Goal: Task Accomplishment & Management: Use online tool/utility

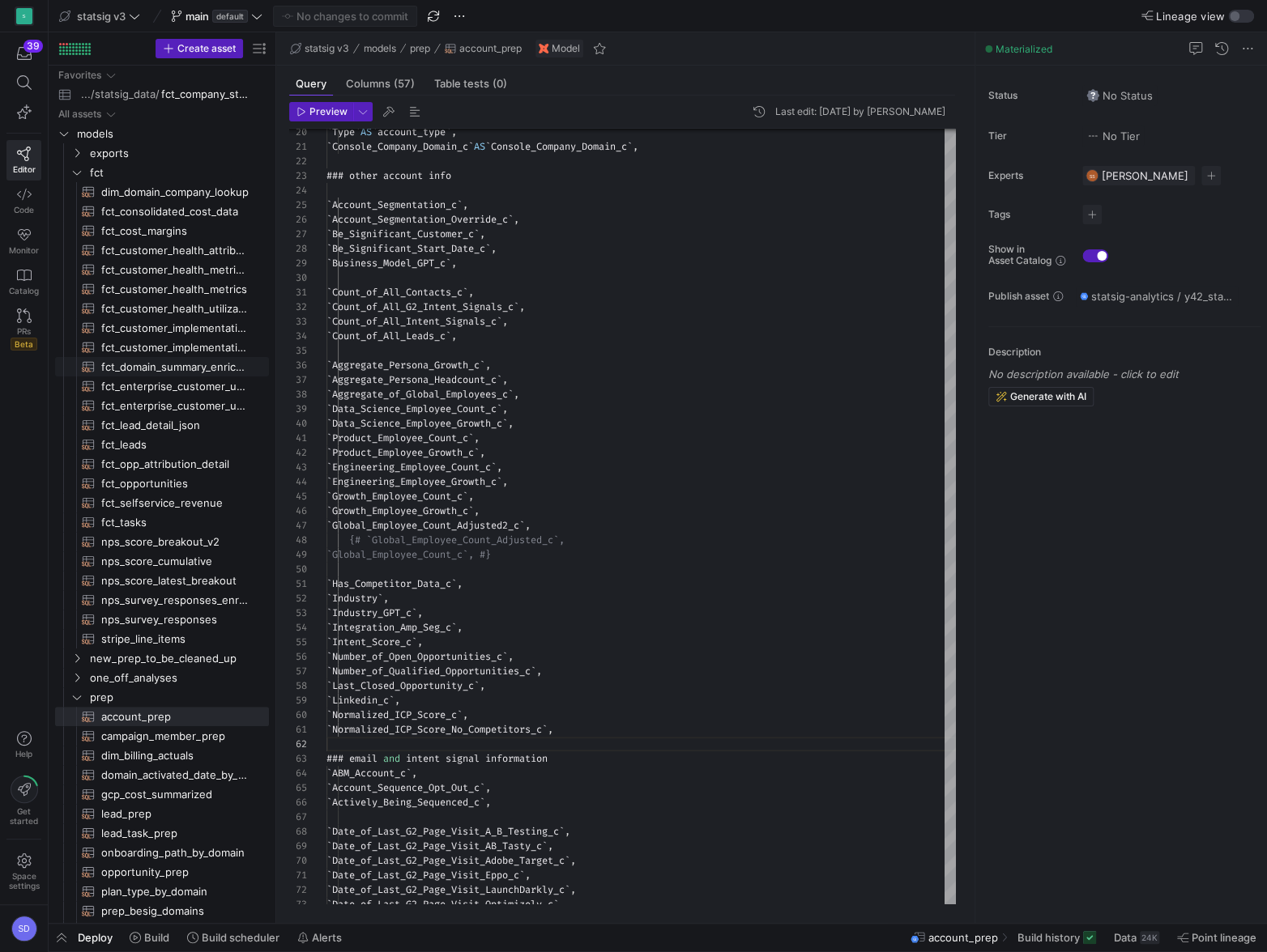
scroll to position [15, 0]
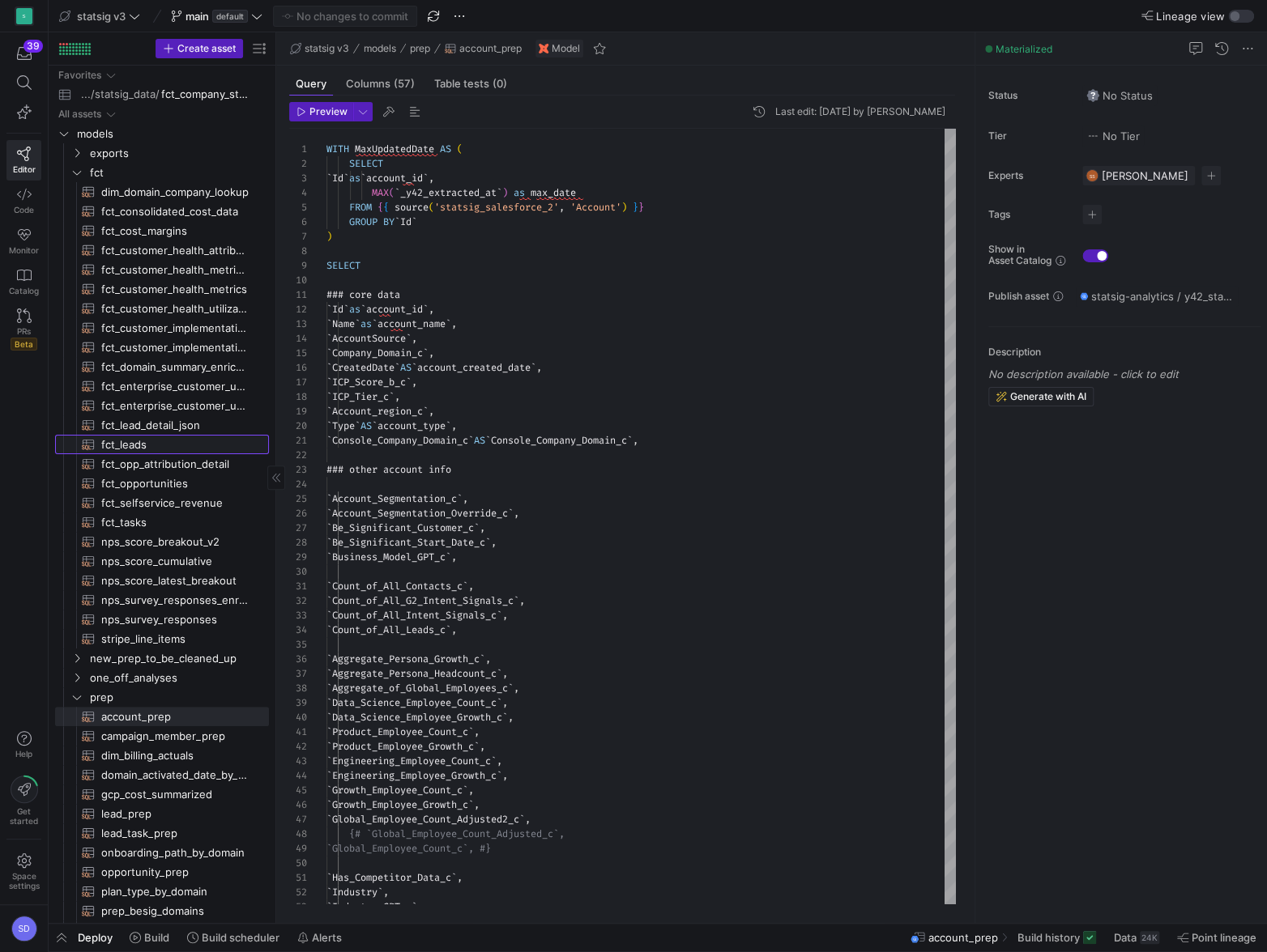
click at [116, 446] on span "fct_leads​​​​​​​​​​" at bounding box center [176, 444] width 149 height 19
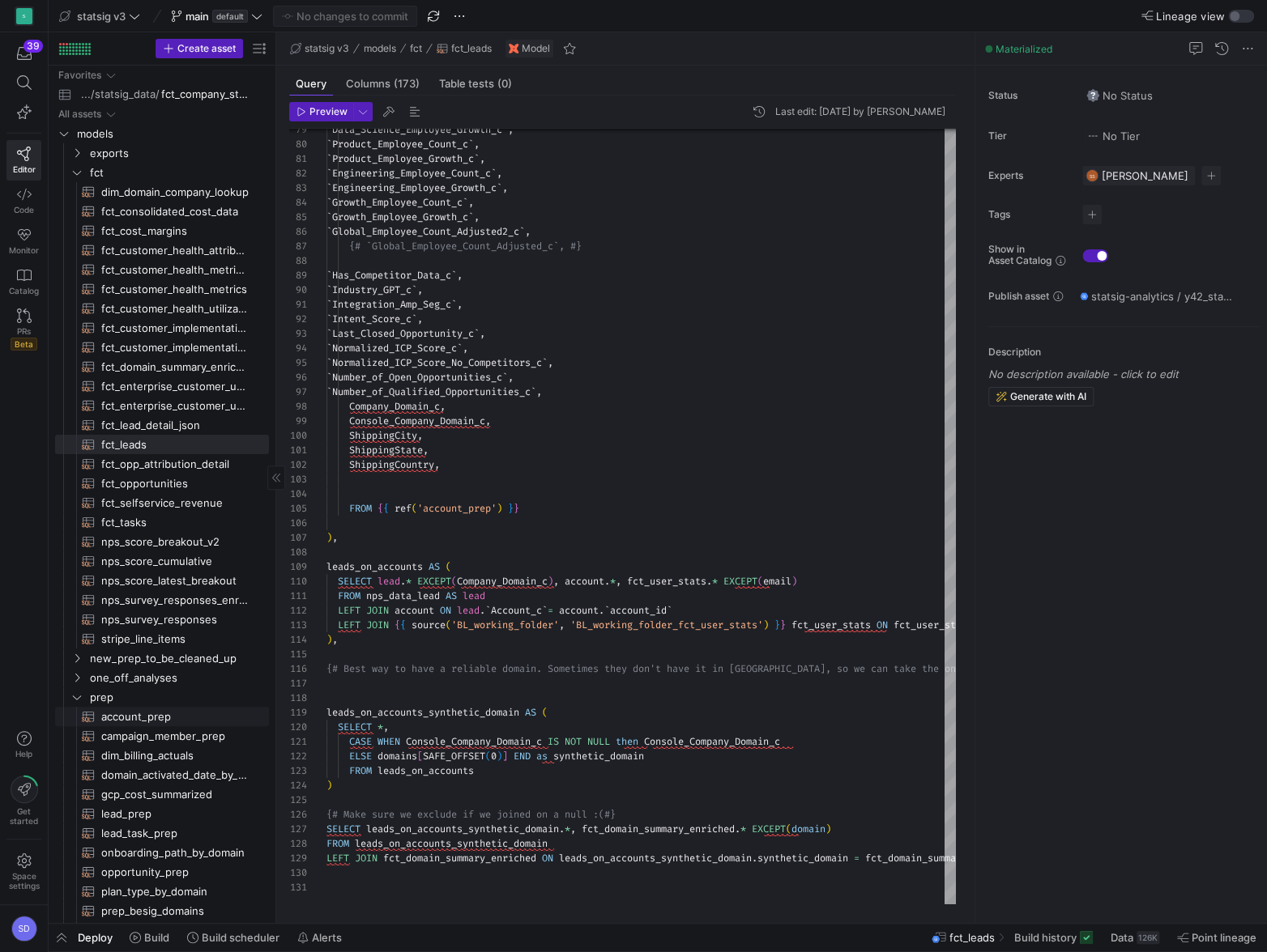
click at [123, 711] on span "account_prep​​​​​​​​​​" at bounding box center [176, 716] width 149 height 19
type textarea "WITH MaxUpdatedDate AS ( SELECT `Id` as `account_id`, MAX(`_y42_extracted_at`) …"
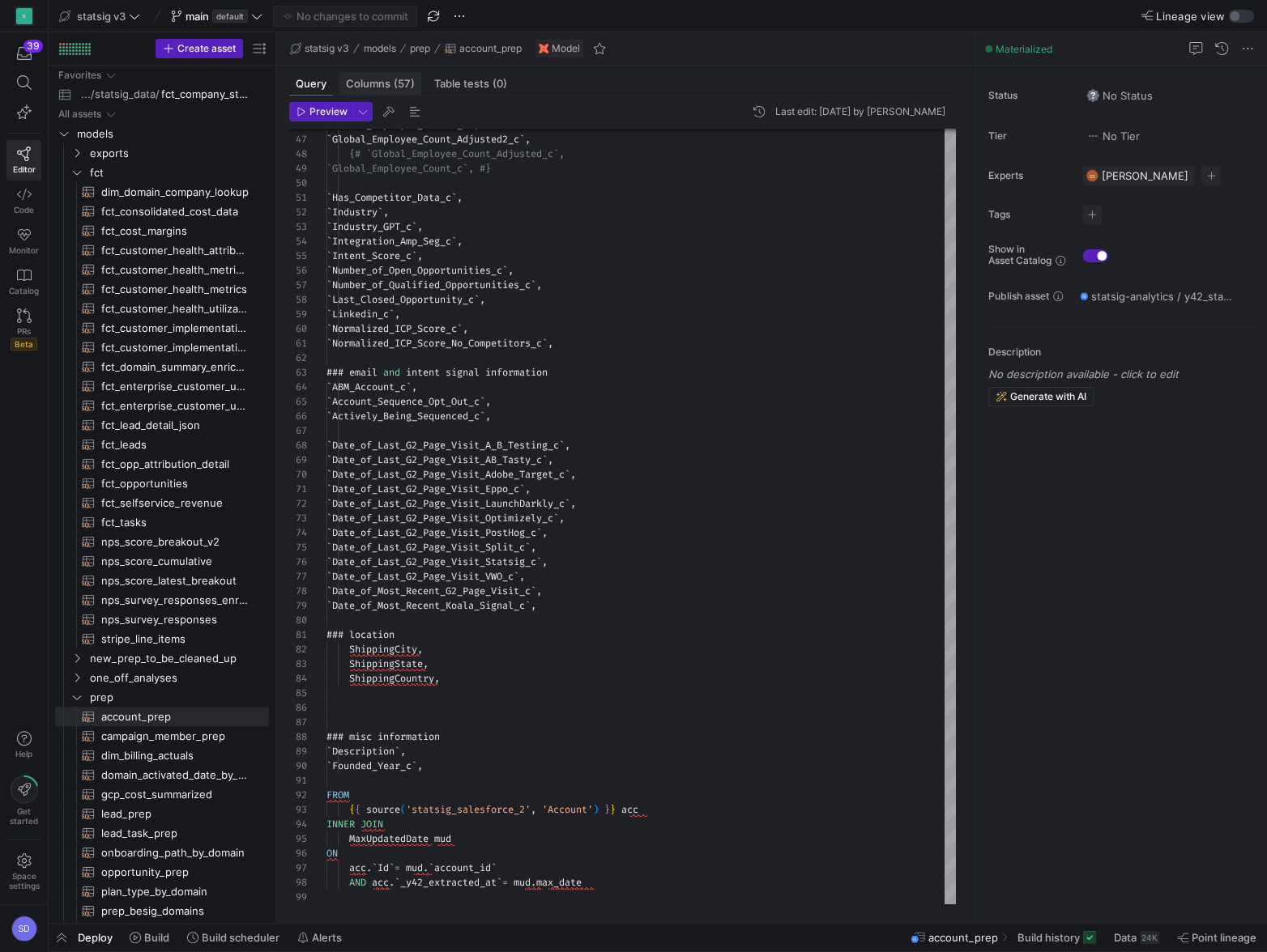
click at [374, 90] on div "Columns (57)" at bounding box center [380, 84] width 82 height 24
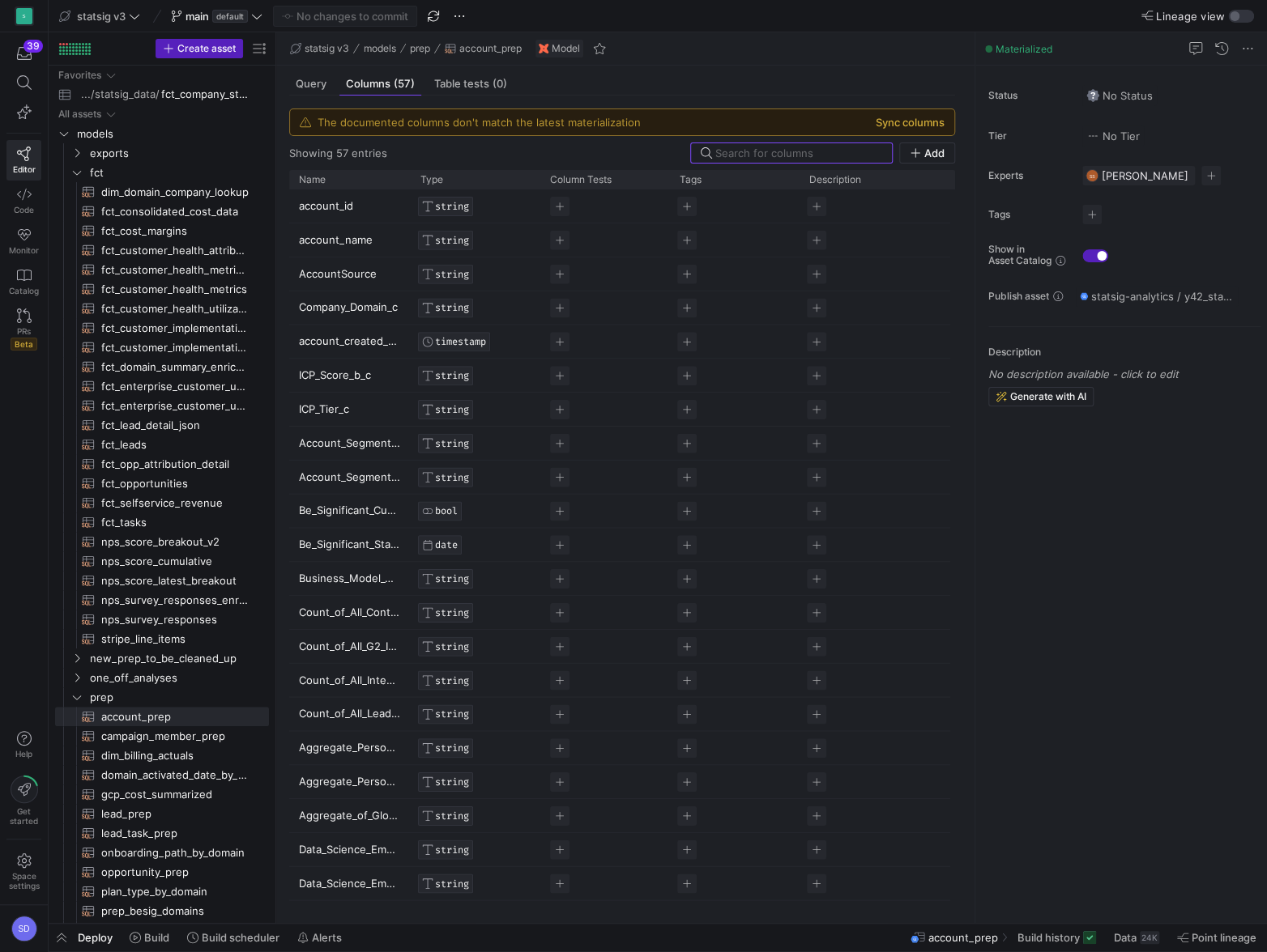
click at [908, 127] on button "Sync columns" at bounding box center [910, 121] width 69 height 13
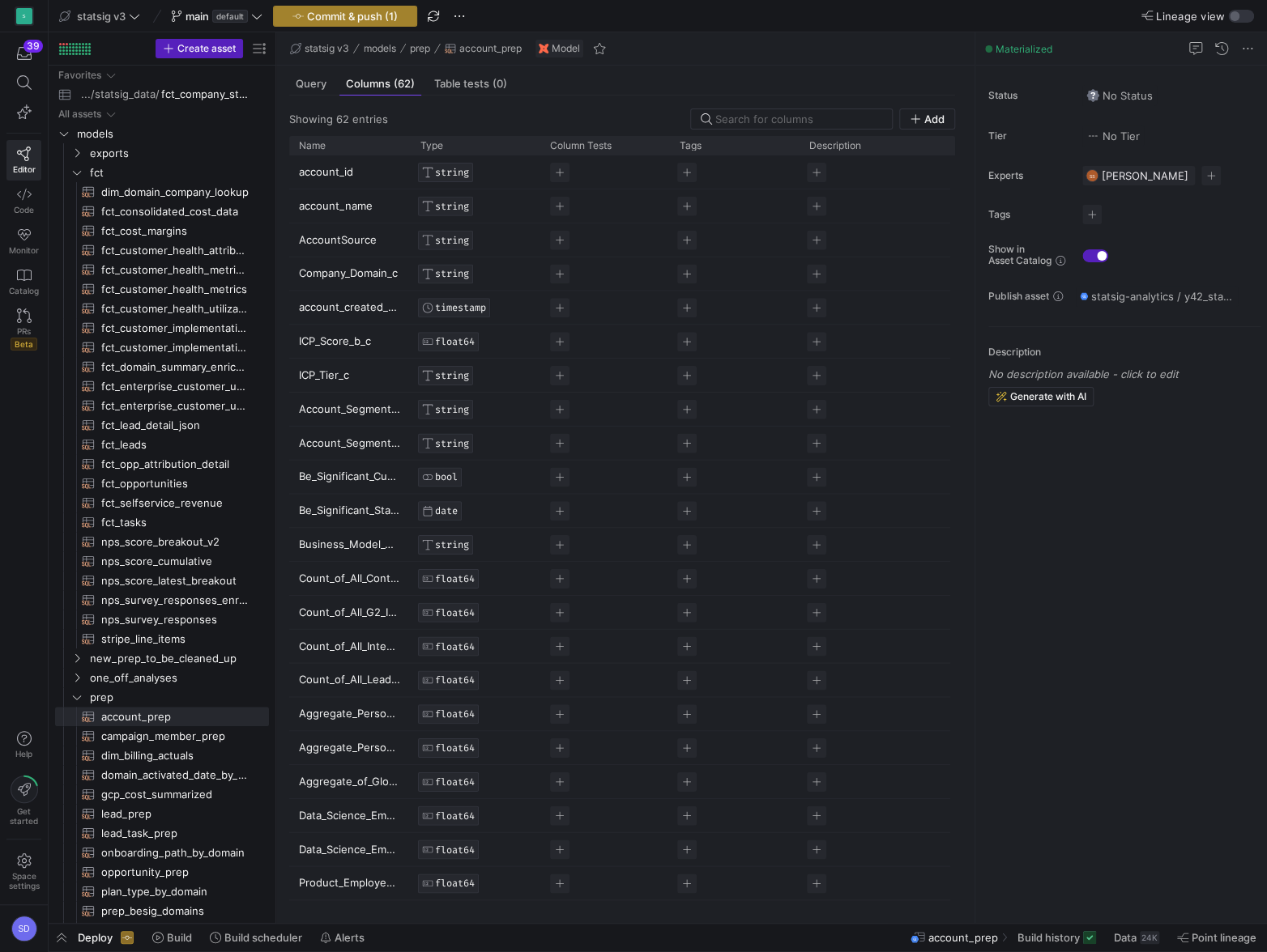
click at [333, 16] on span "Commit & push (1)" at bounding box center [352, 16] width 91 height 13
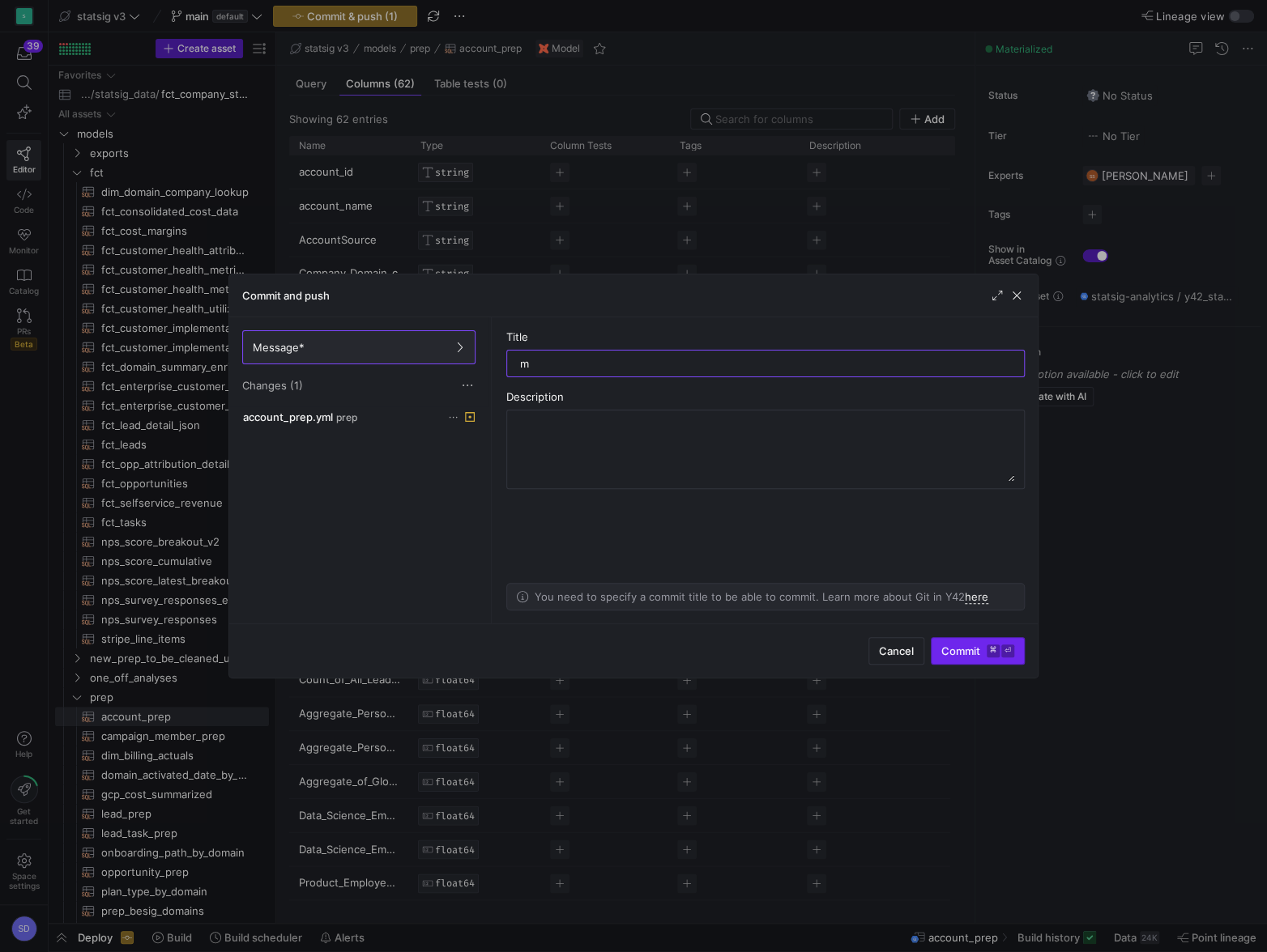
type input "m"
click at [977, 646] on span "Commit ⌘ ⏎" at bounding box center [978, 650] width 73 height 13
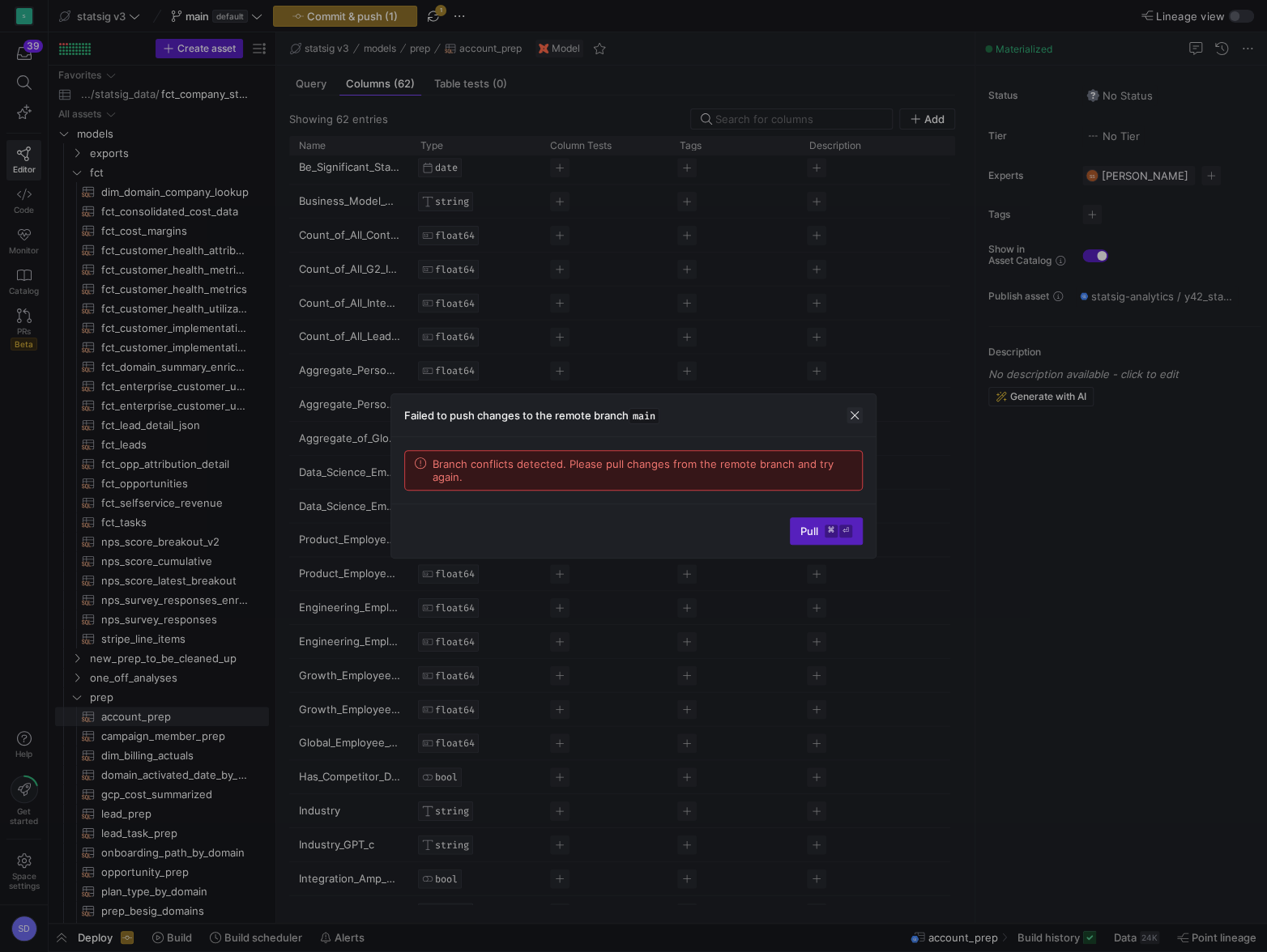
click at [860, 408] on span "button" at bounding box center [855, 415] width 16 height 16
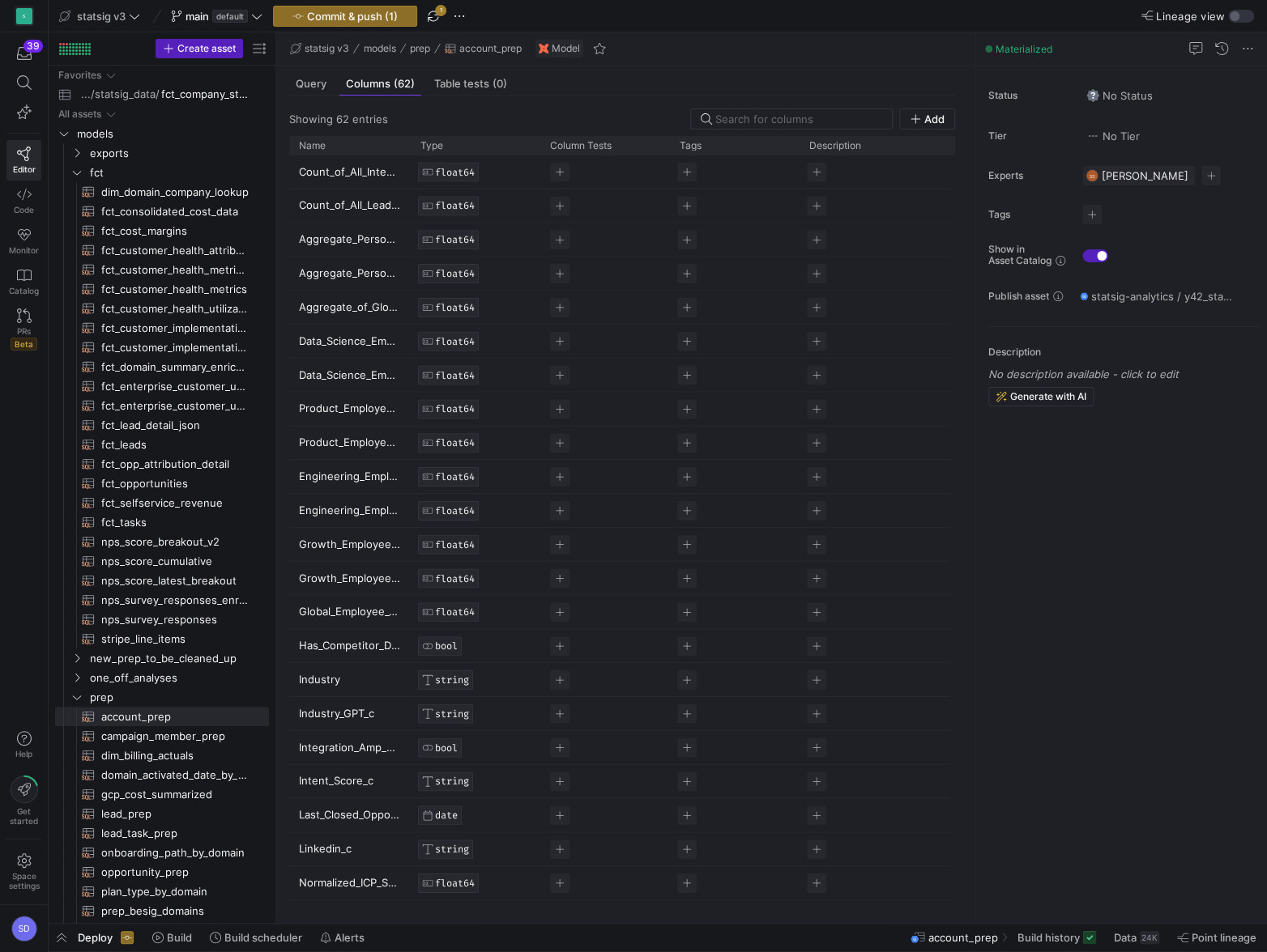
scroll to position [484, 0]
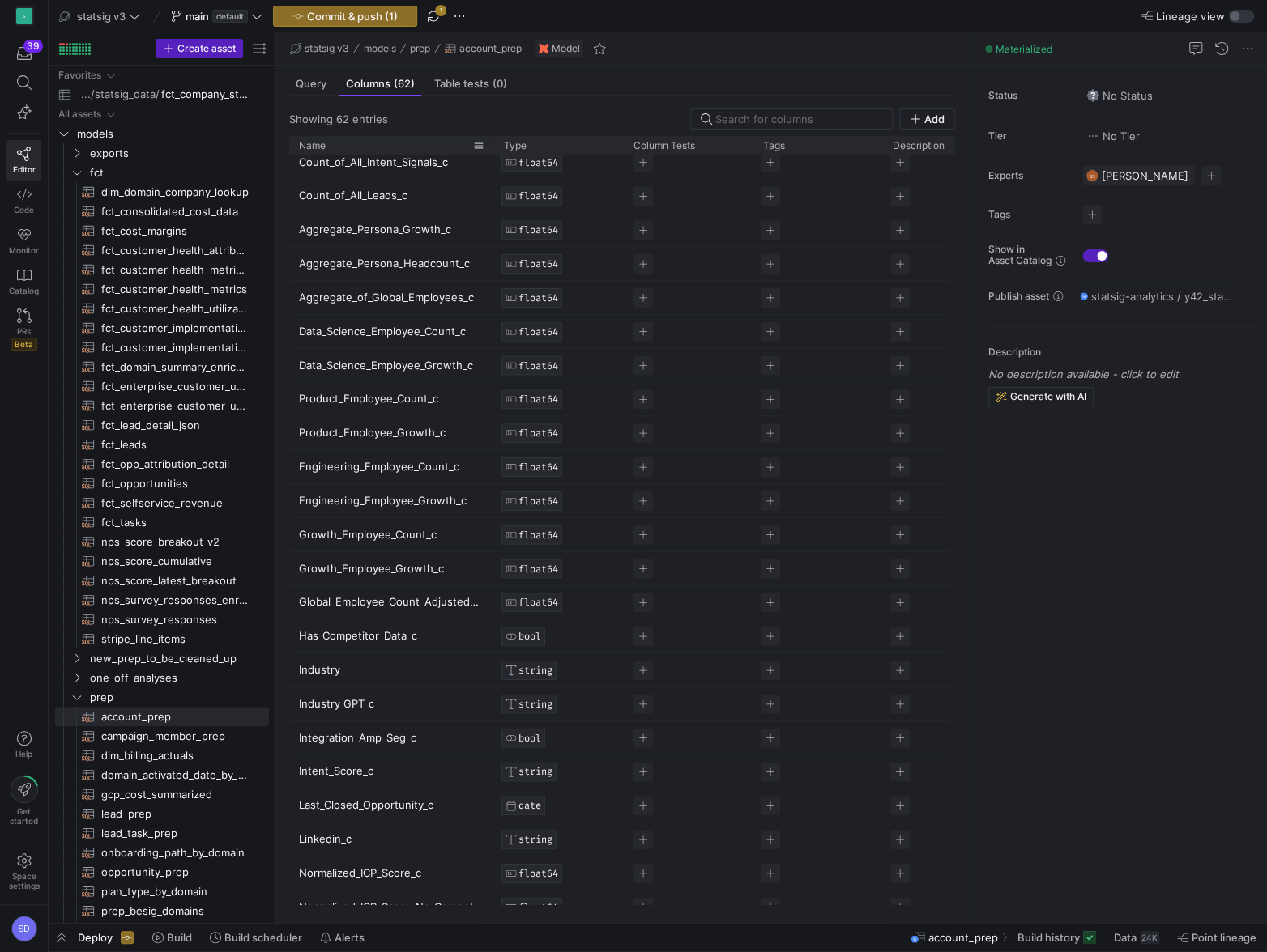
drag, startPoint x: 406, startPoint y: 138, endPoint x: 491, endPoint y: 138, distance: 85.0
click at [491, 138] on div at bounding box center [494, 145] width 7 height 19
click at [458, 21] on span "button" at bounding box center [459, 17] width 20 height 20
click at [490, 146] on span "Discard all changes" at bounding box center [524, 143] width 98 height 13
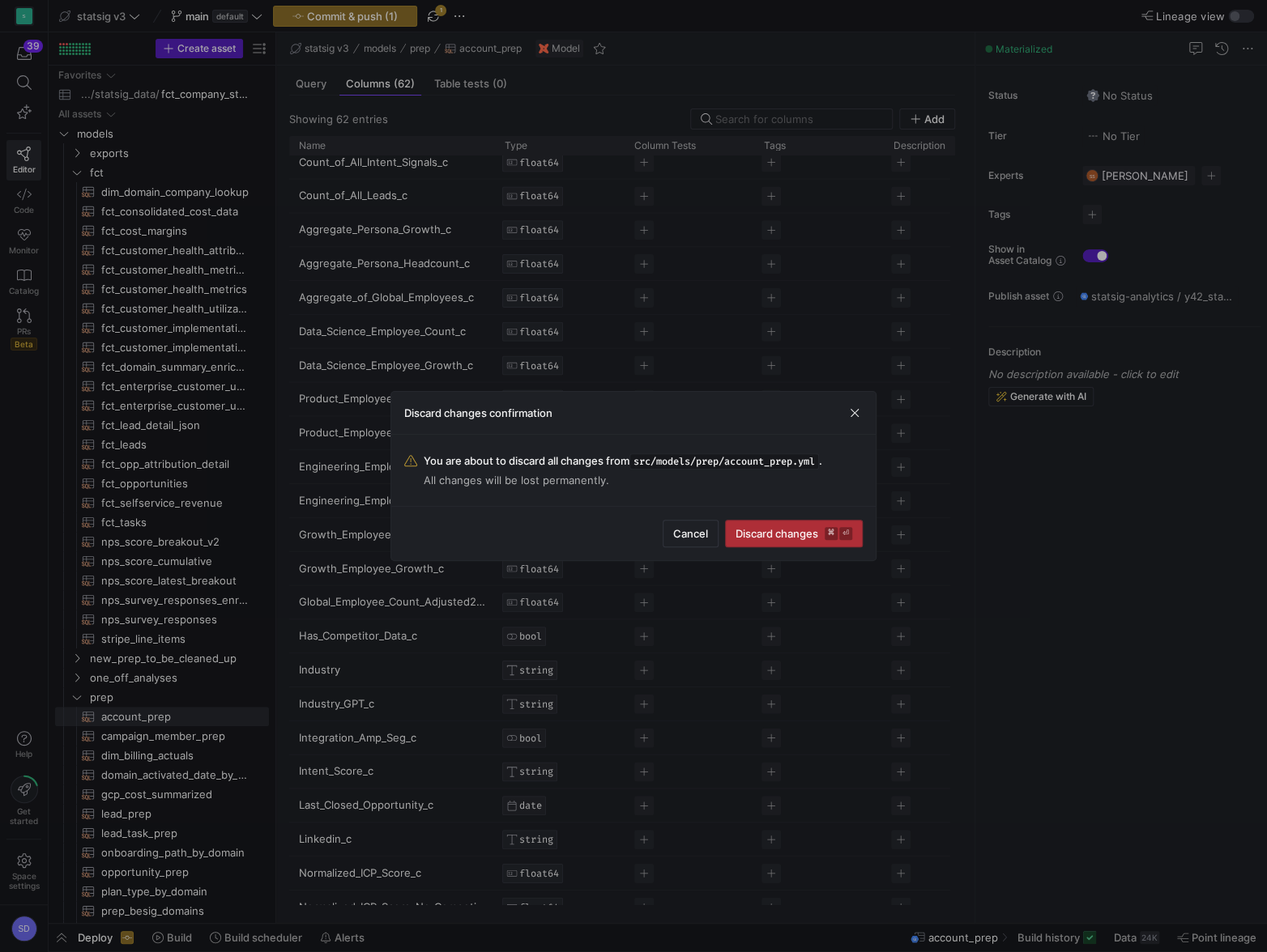
click at [746, 539] on span "Discard changes ⌘ ⏎" at bounding box center [794, 533] width 116 height 13
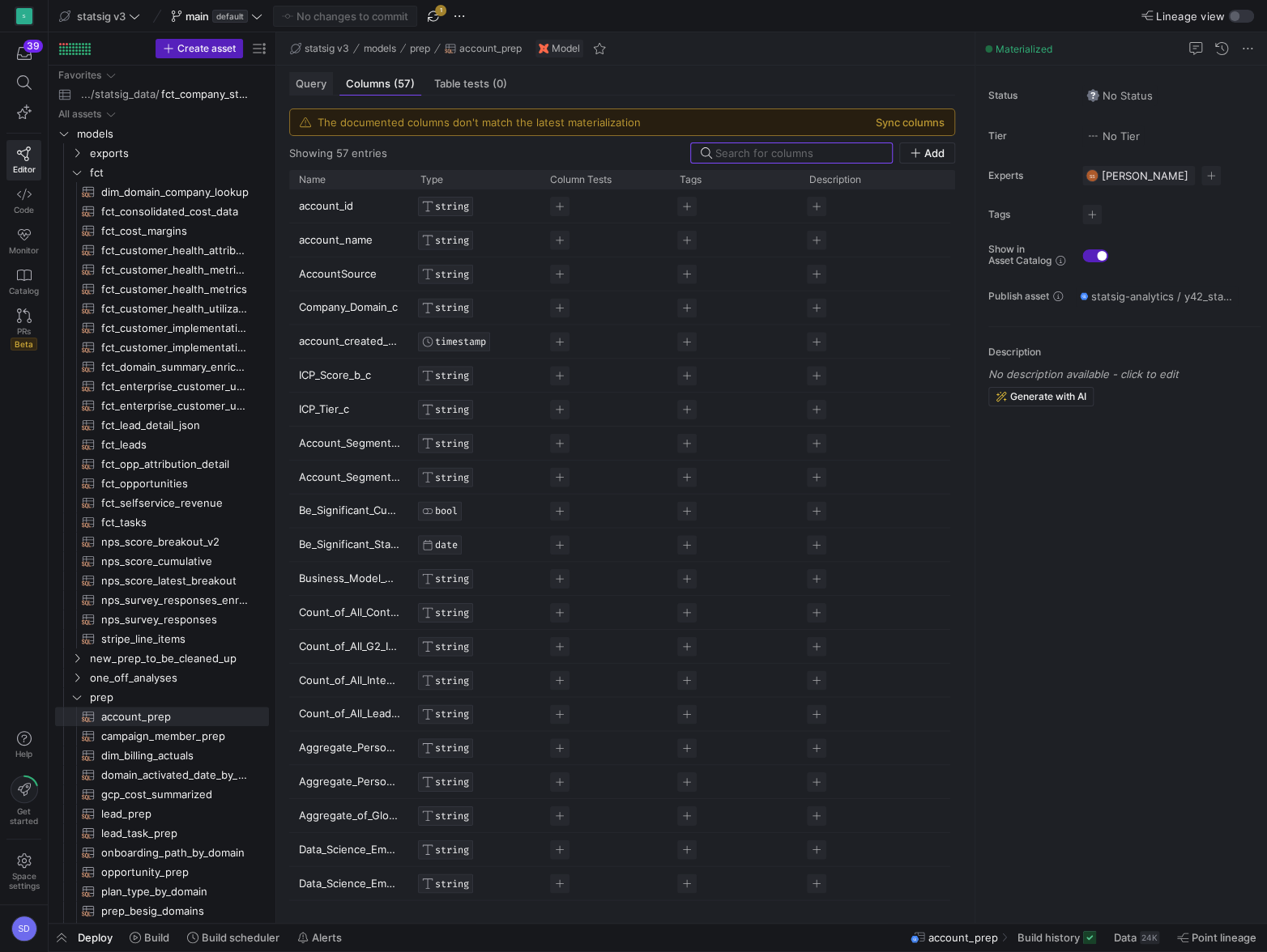
click at [314, 88] on span "Query" at bounding box center [311, 84] width 31 height 11
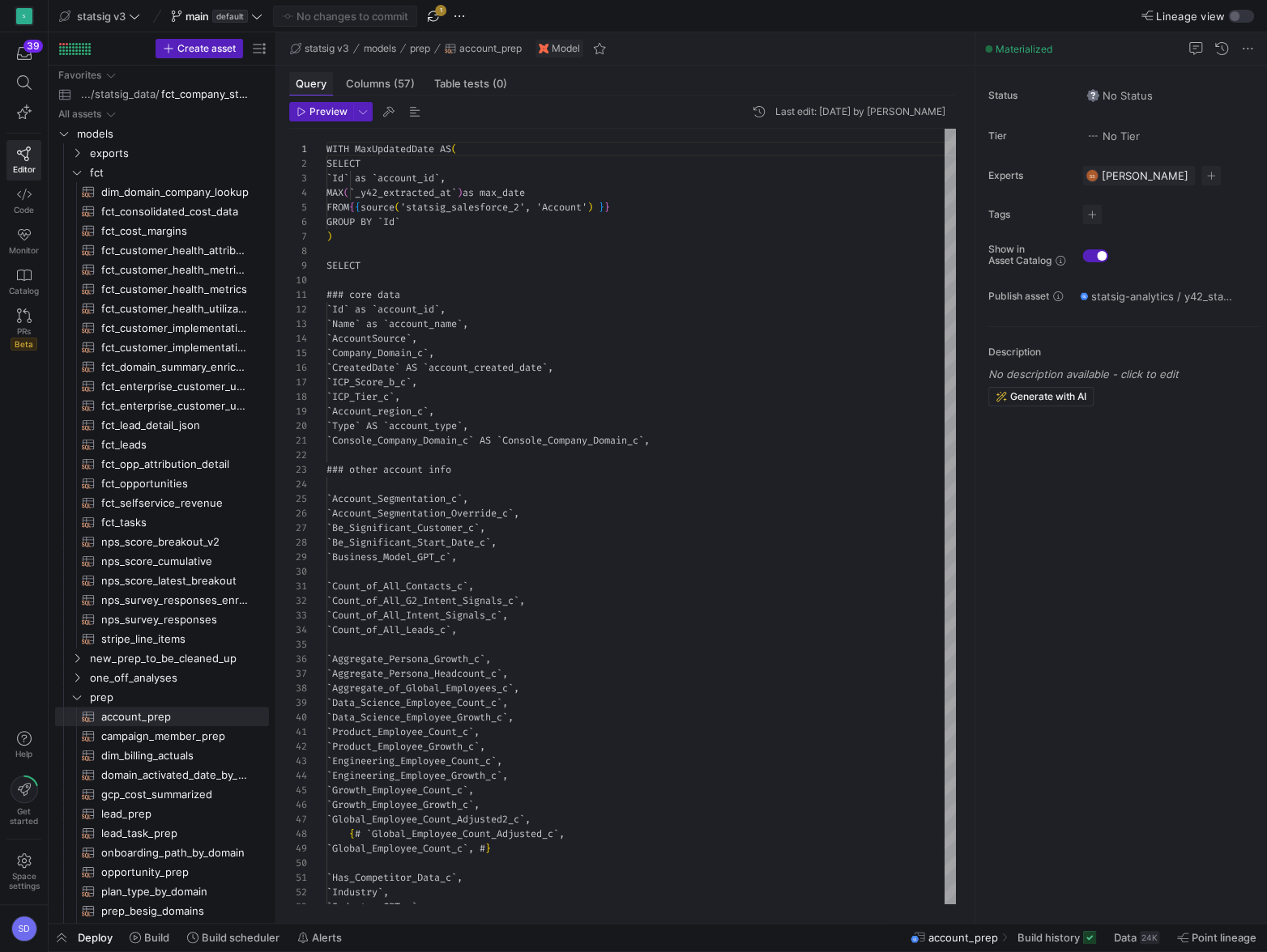
scroll to position [146, 0]
click at [329, 115] on span "Preview" at bounding box center [328, 112] width 38 height 12
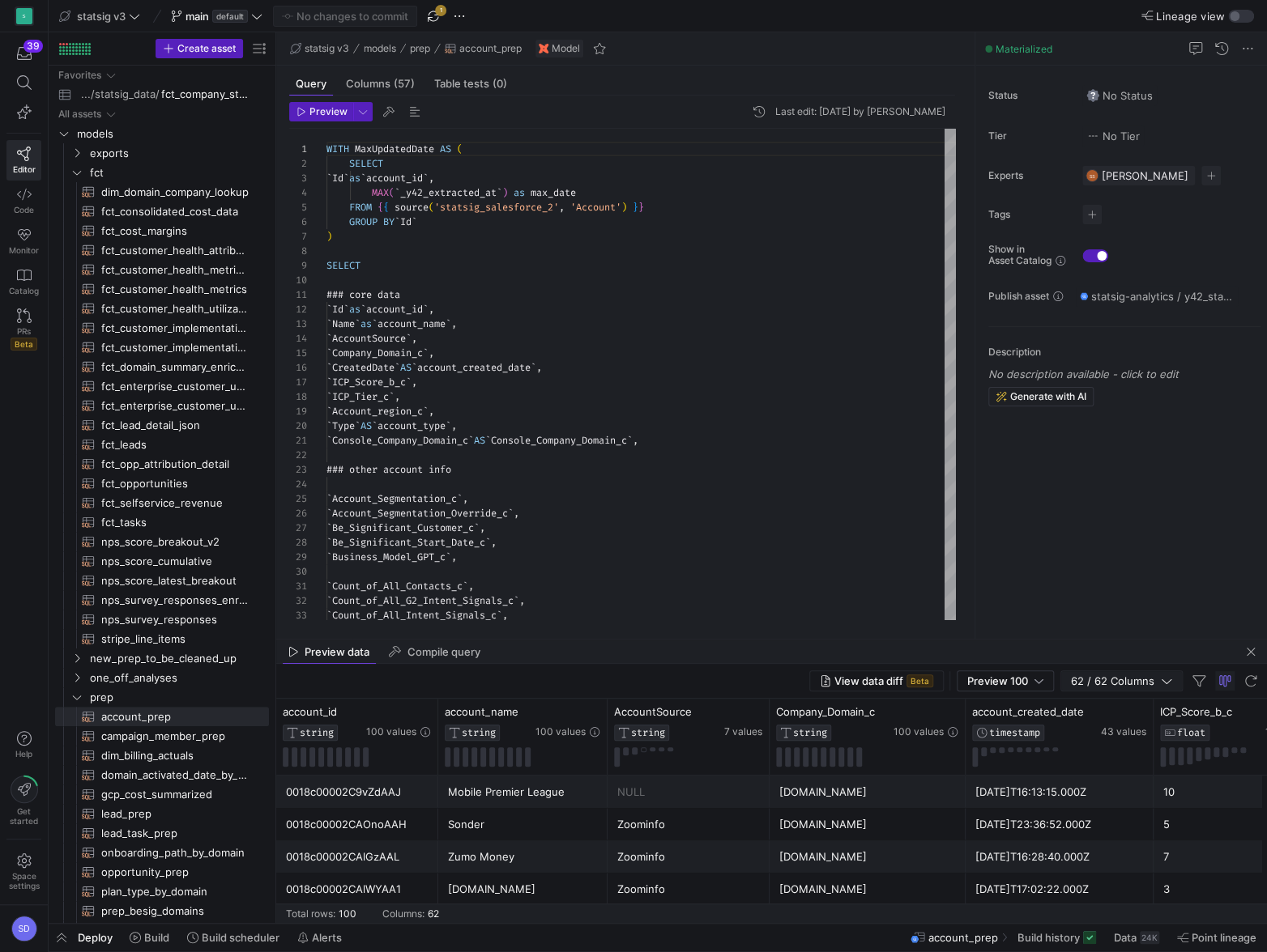
click at [1100, 679] on span "62 / 62 Columns" at bounding box center [1115, 680] width 90 height 13
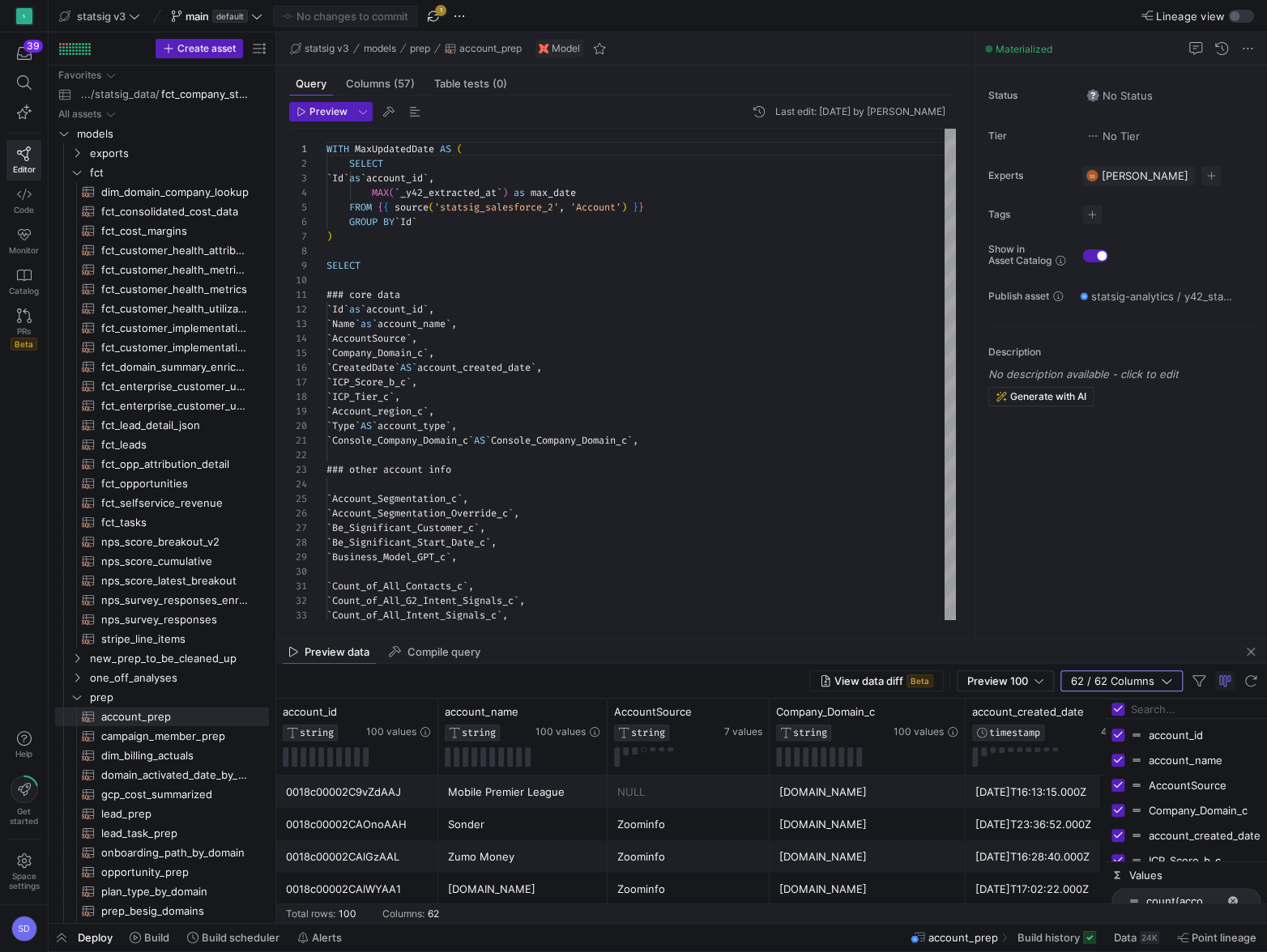
click at [1164, 708] on input "Filter Columns Input" at bounding box center [1195, 709] width 129 height 33
type input "health"
checkbox input "false"
type input "h"
checkbox input "true"
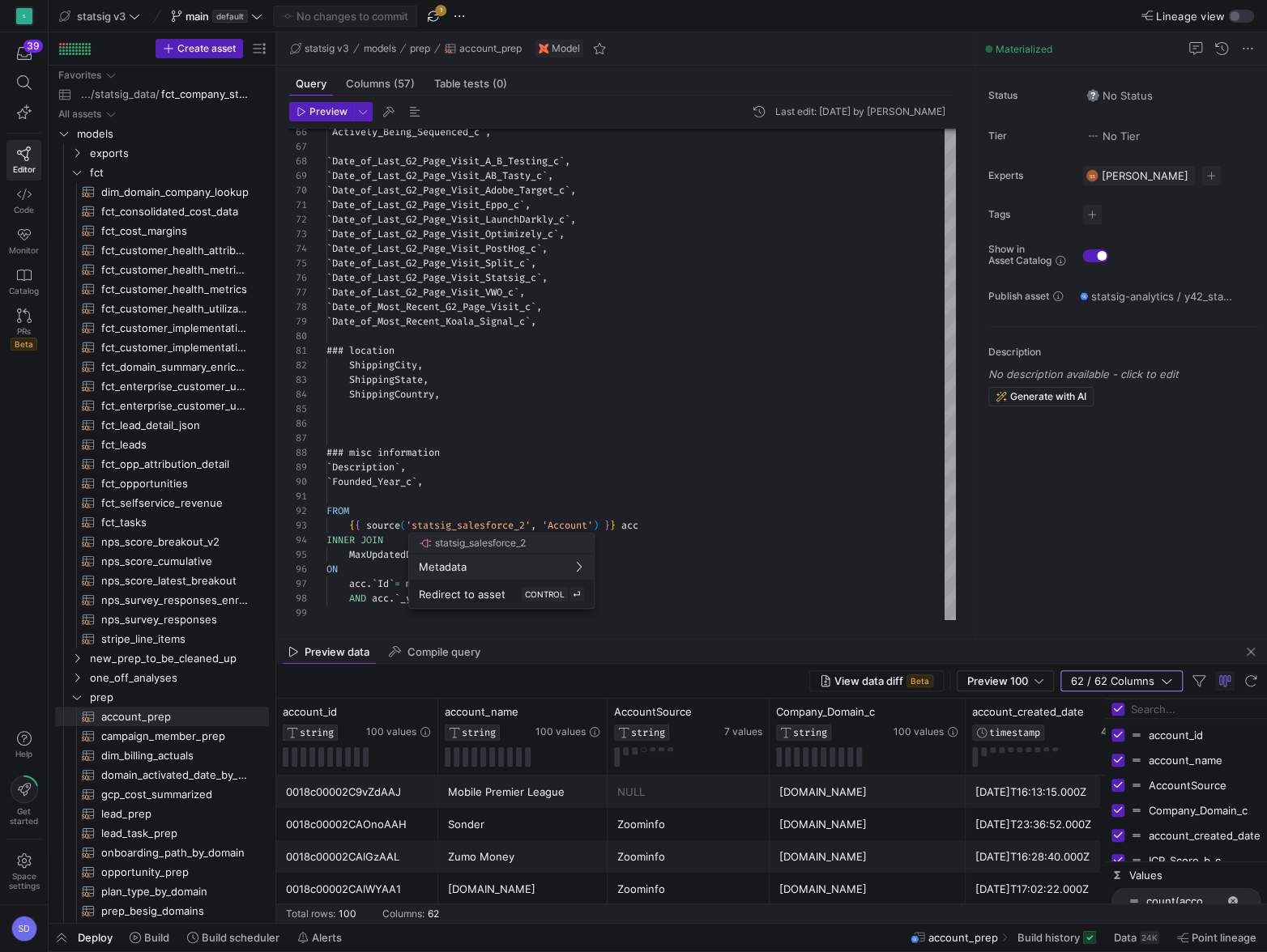
click at [462, 16] on div at bounding box center [633, 476] width 1267 height 952
click at [462, 16] on span "button" at bounding box center [459, 17] width 20 height 20
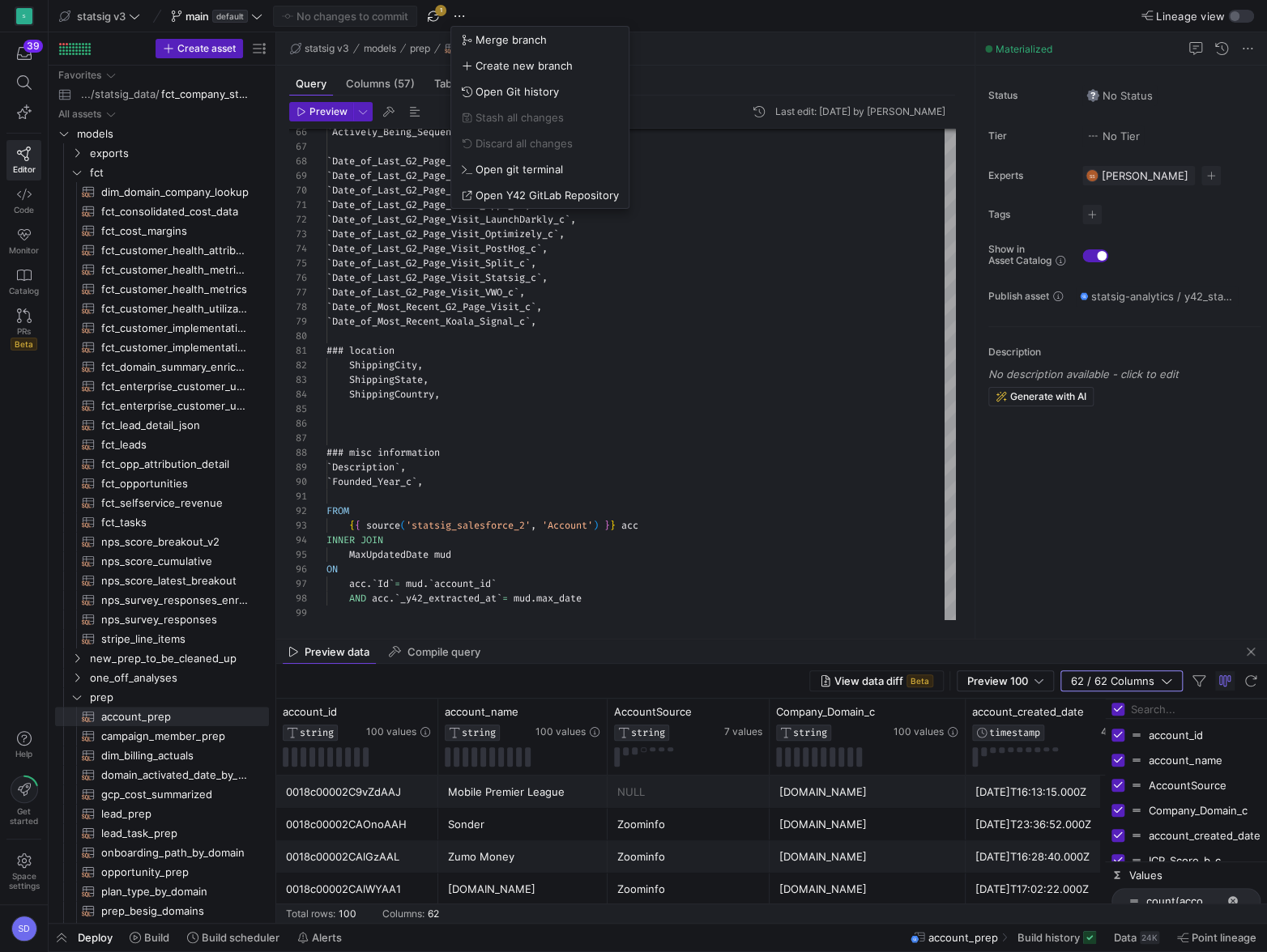
click at [434, 12] on div at bounding box center [633, 476] width 1267 height 952
click at [434, 12] on span "button" at bounding box center [434, 17] width 20 height 20
click at [20, 81] on icon at bounding box center [24, 82] width 15 height 15
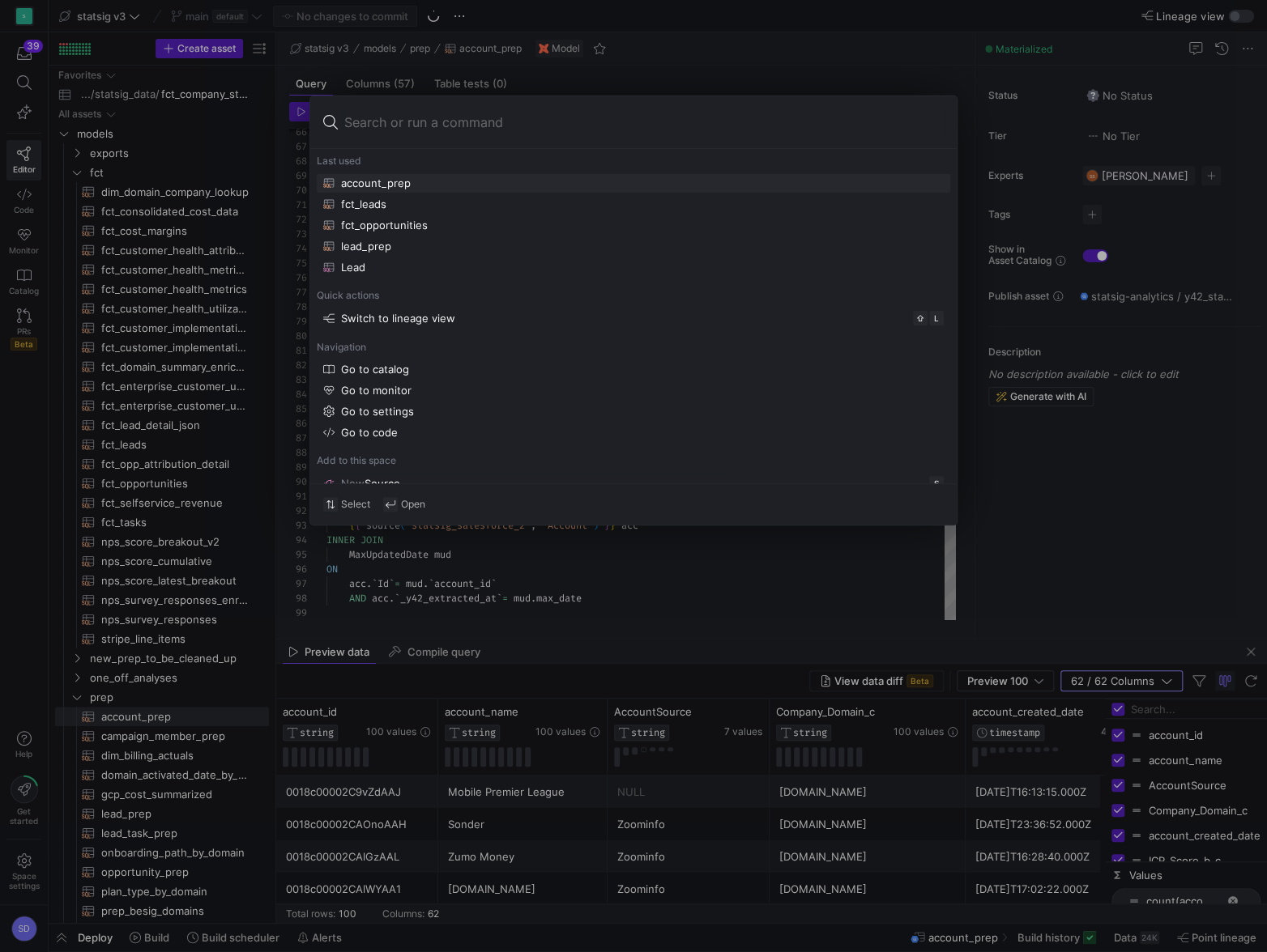
type input "fct_customer_health_metrics_latest"
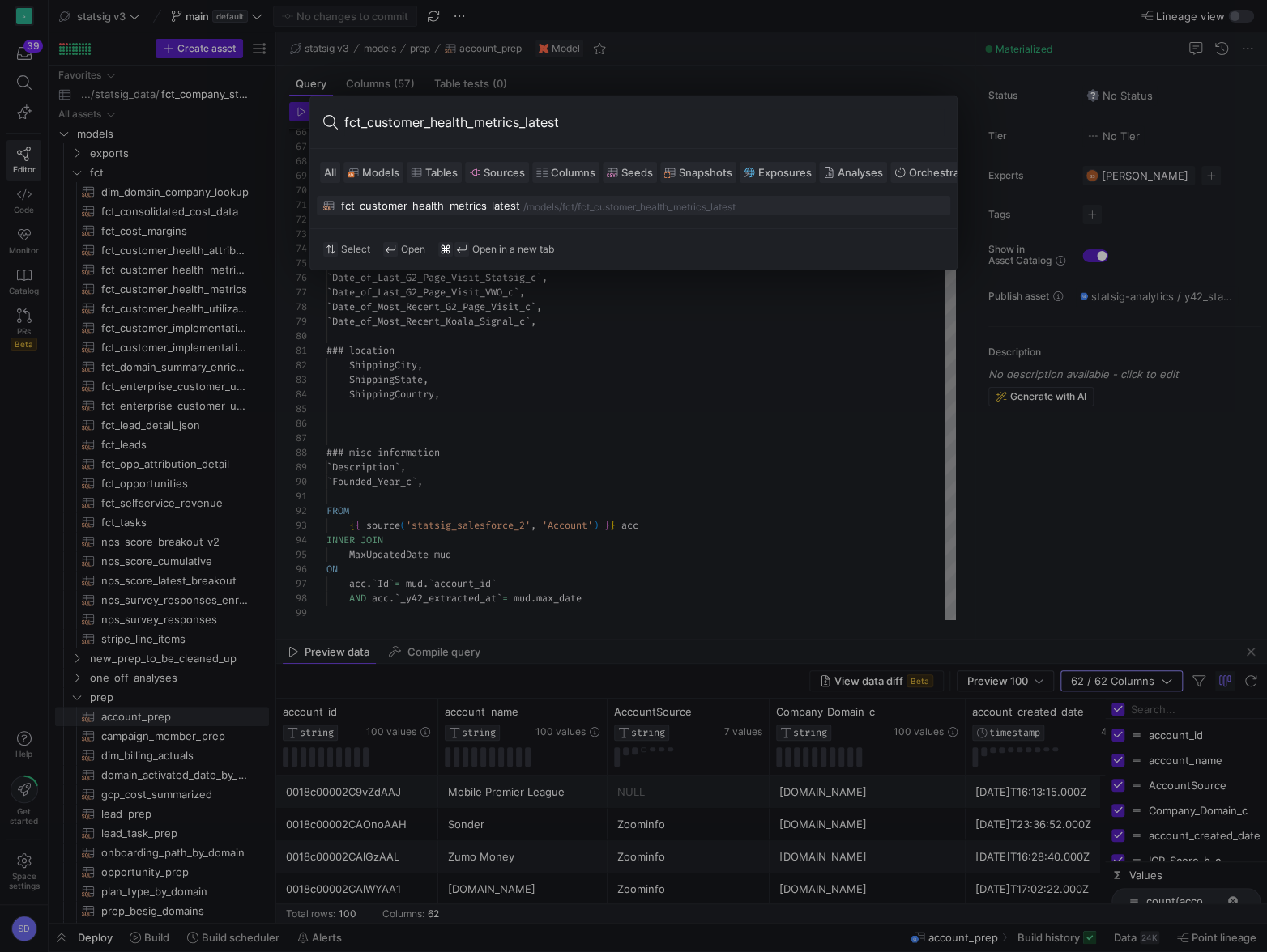
type textarea "WITH chml AS ( SELECT ds, account_id, account_name, account_region AS region, a…"
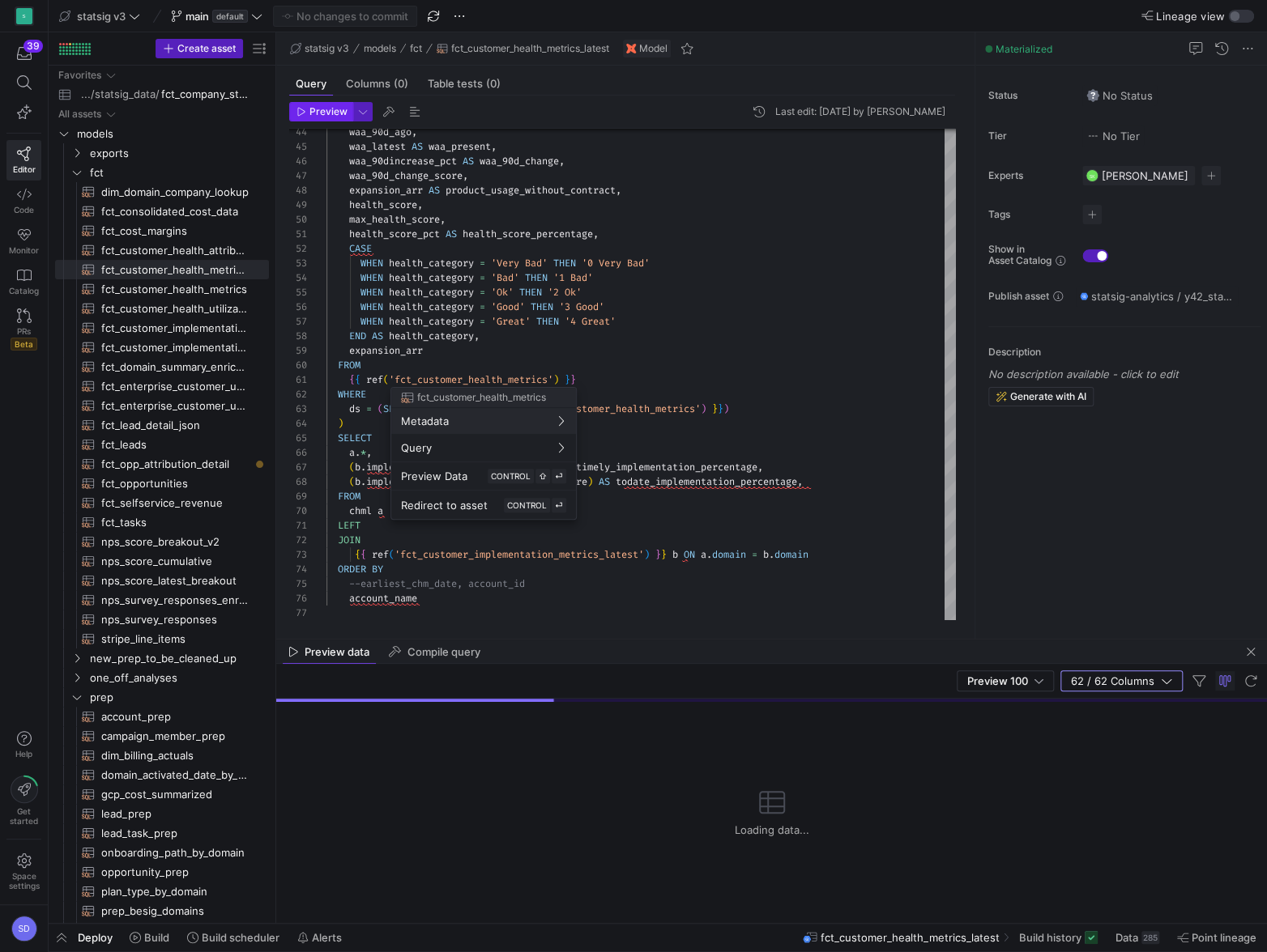
click at [317, 113] on div at bounding box center [633, 476] width 1267 height 952
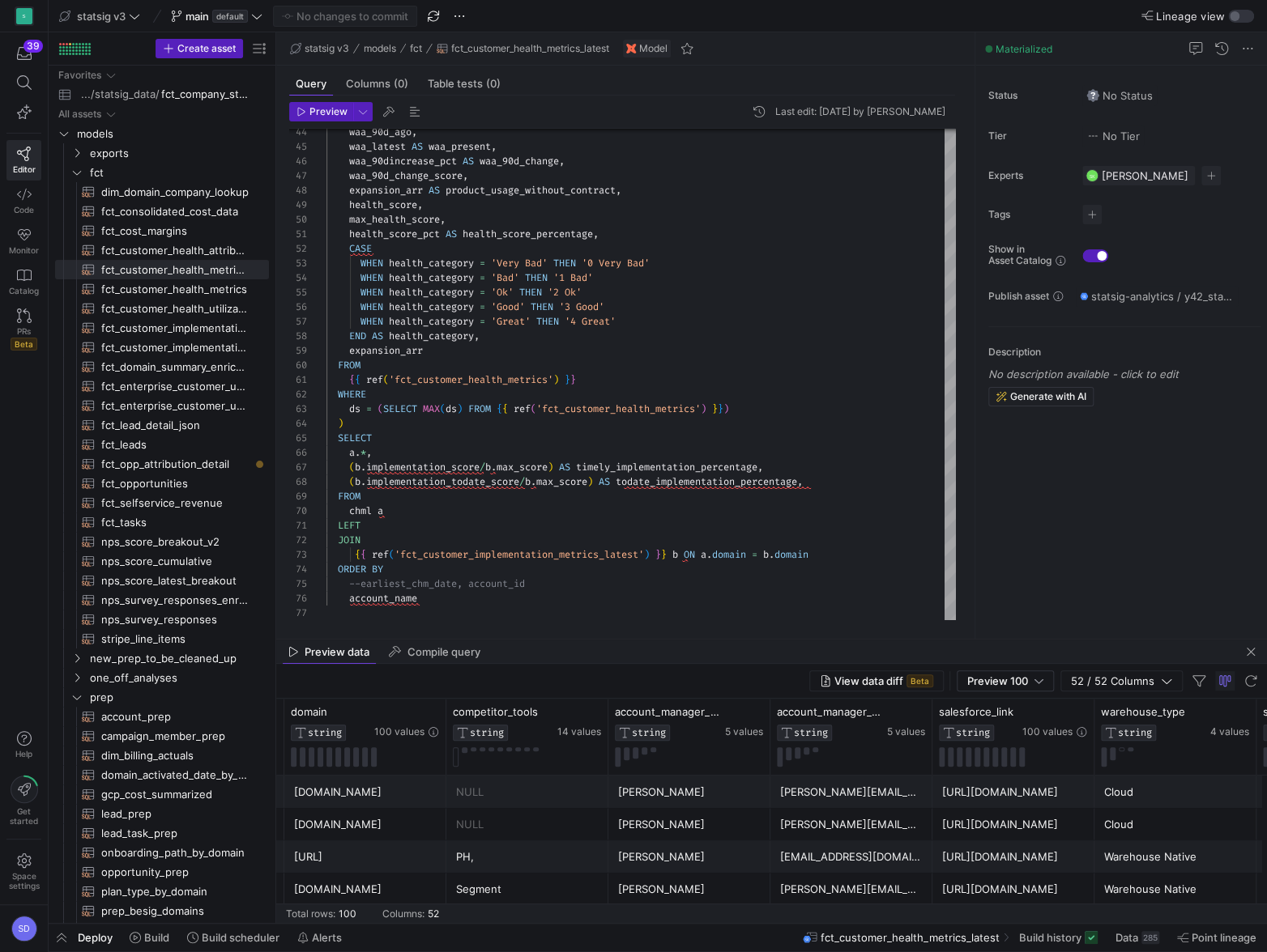
scroll to position [0, 1051]
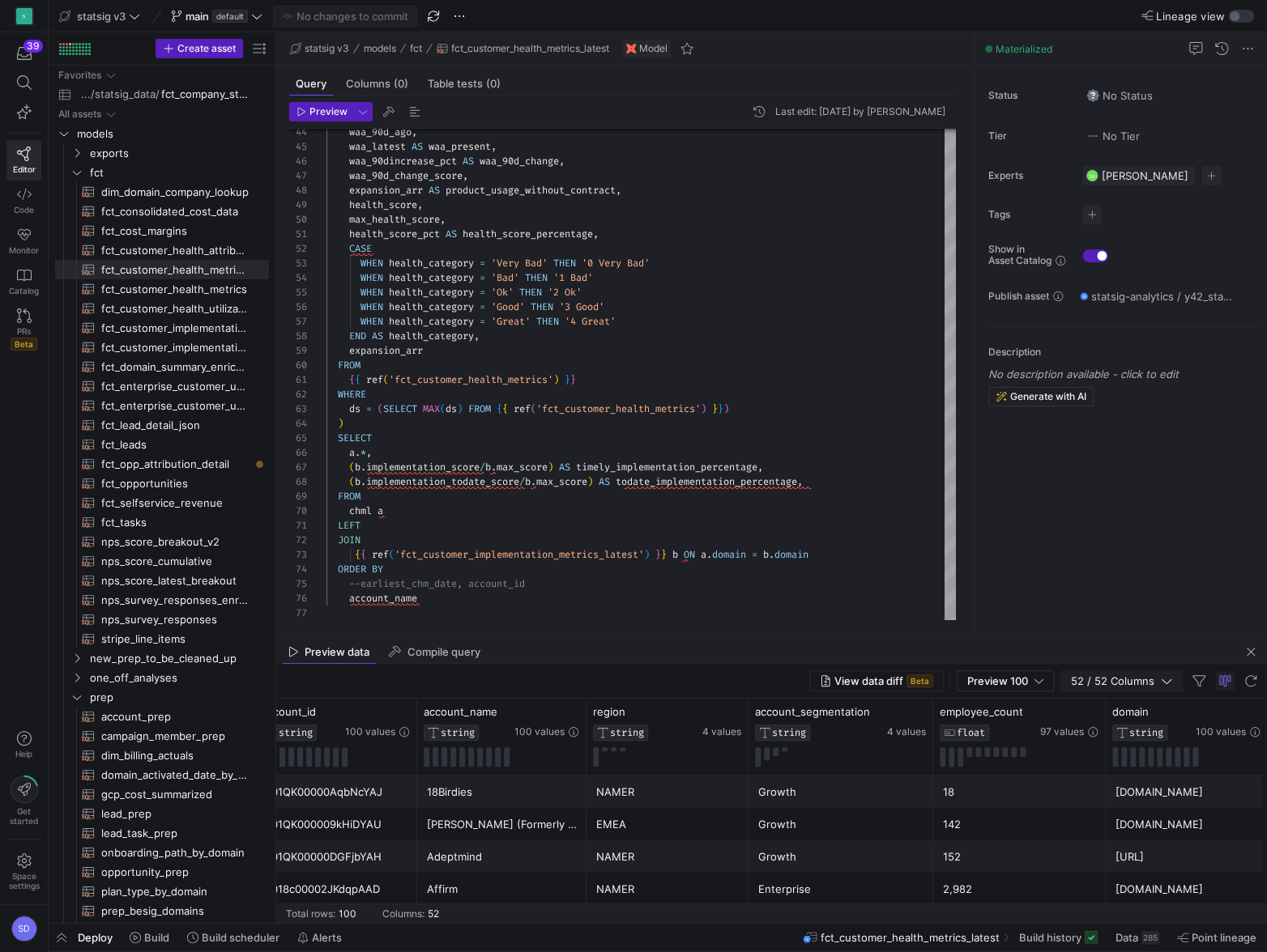
click at [1087, 679] on span "52 / 52 Columns" at bounding box center [1115, 680] width 90 height 13
click at [1160, 707] on input "Filter Columns Input" at bounding box center [1195, 709] width 129 height 33
type input "health"
click at [1151, 714] on input "health" at bounding box center [1195, 709] width 129 height 33
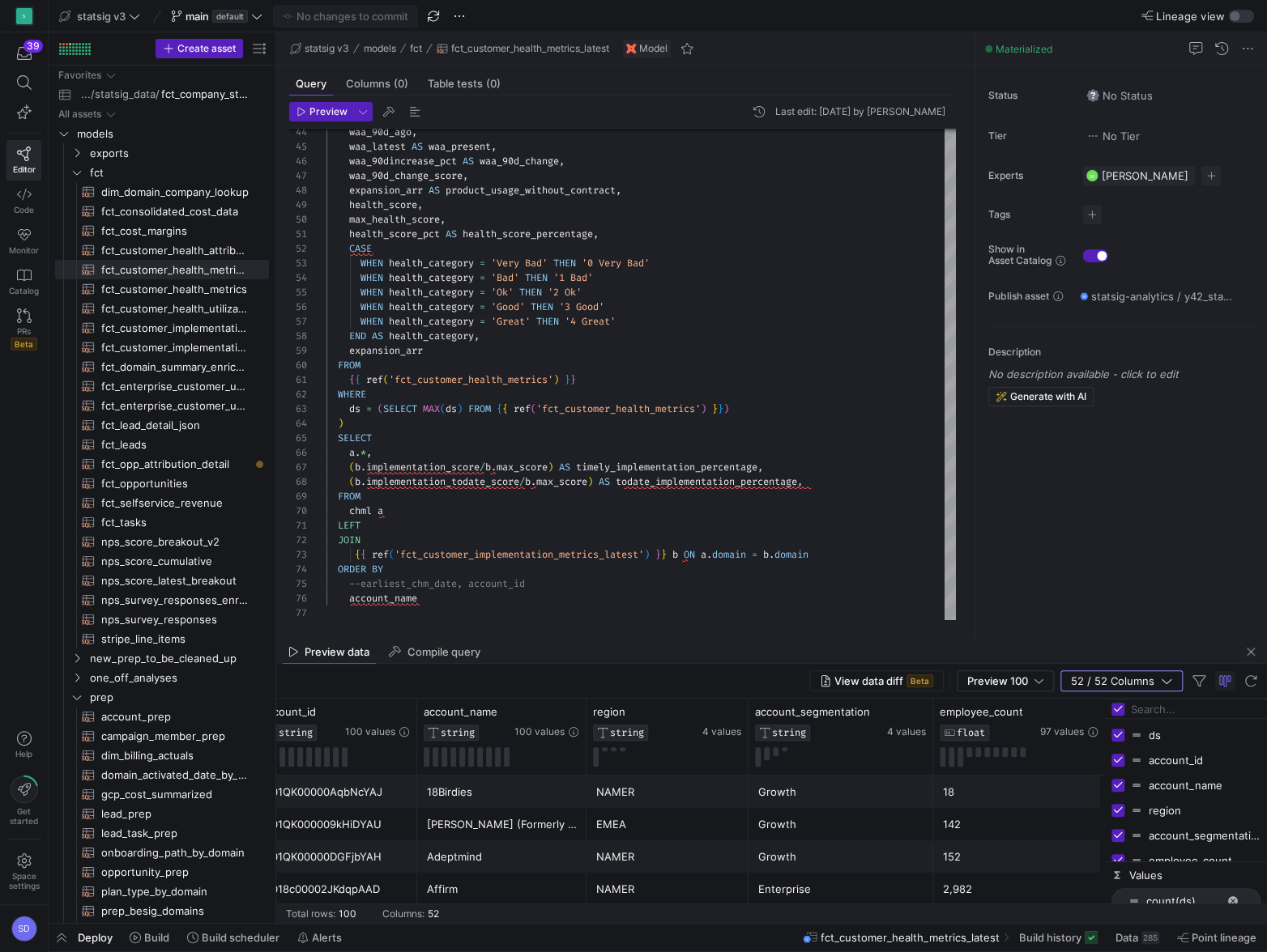
click at [1119, 711] on input "Toggle Select All Columns" at bounding box center [1117, 709] width 13 height 13
checkbox input "false"
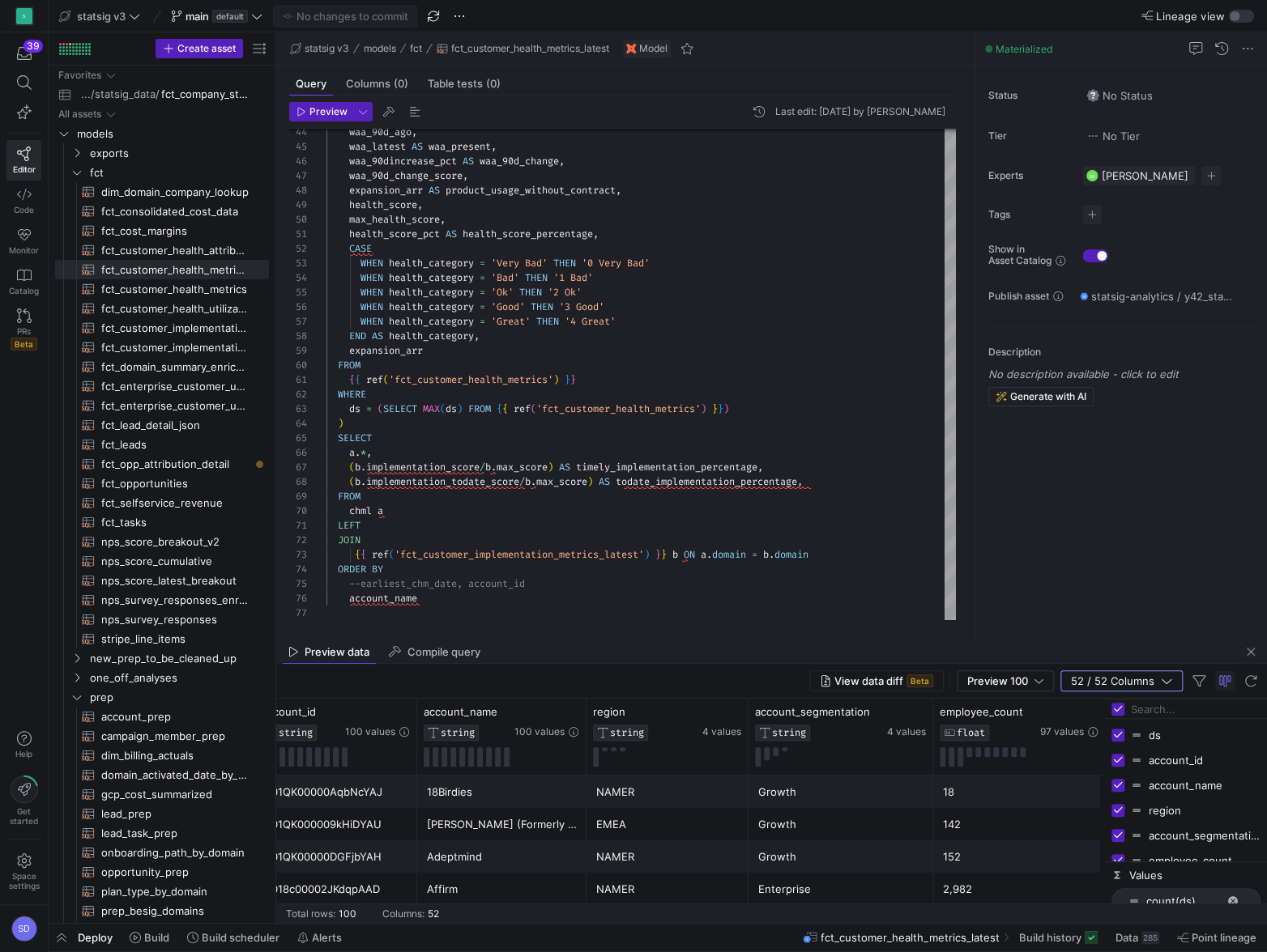
checkbox input "false"
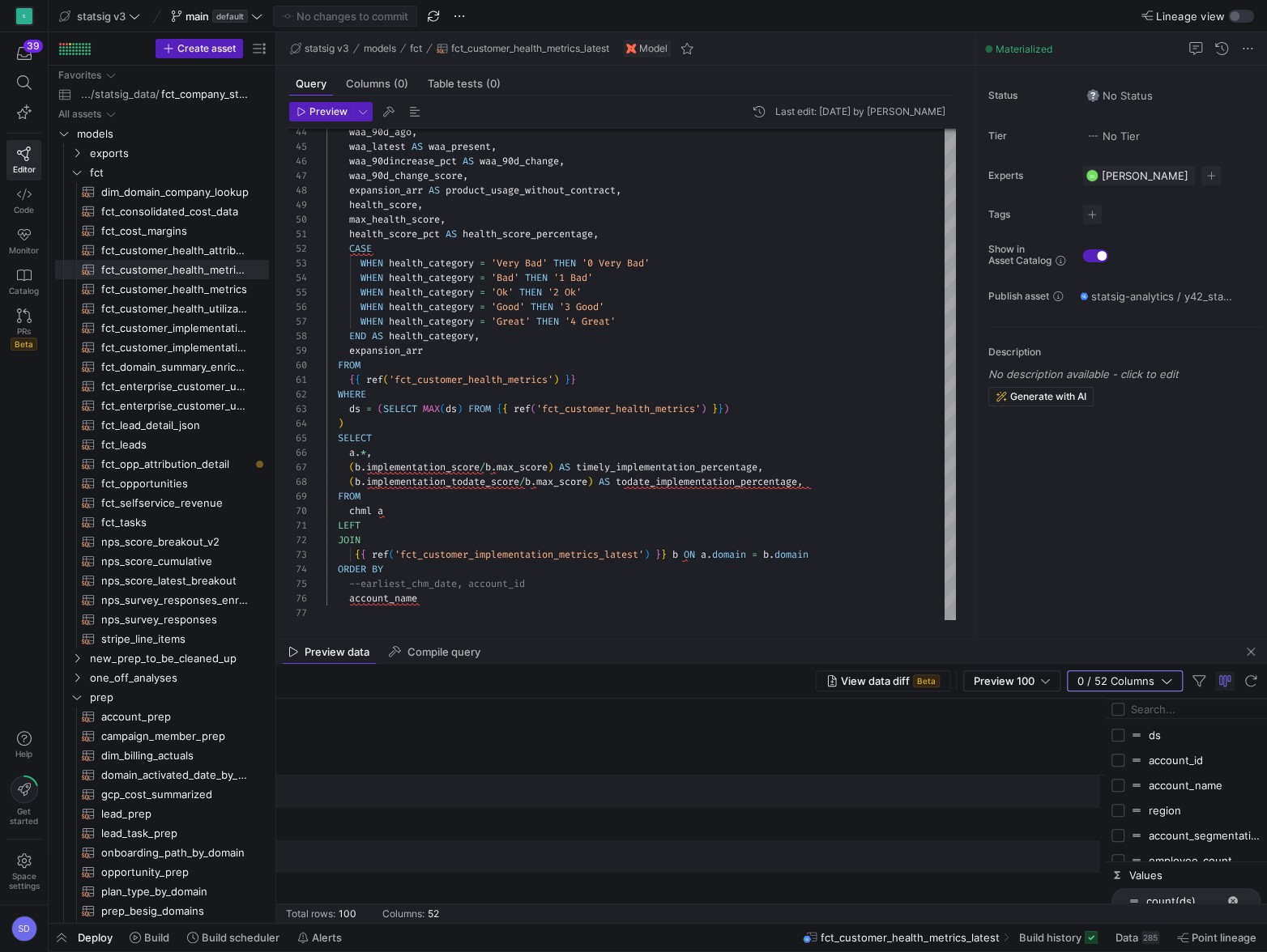
click at [1117, 760] on input "Press SPACE to toggle visibility (hidden)" at bounding box center [1117, 760] width 13 height 13
checkbox input "true"
checkbox input "false"
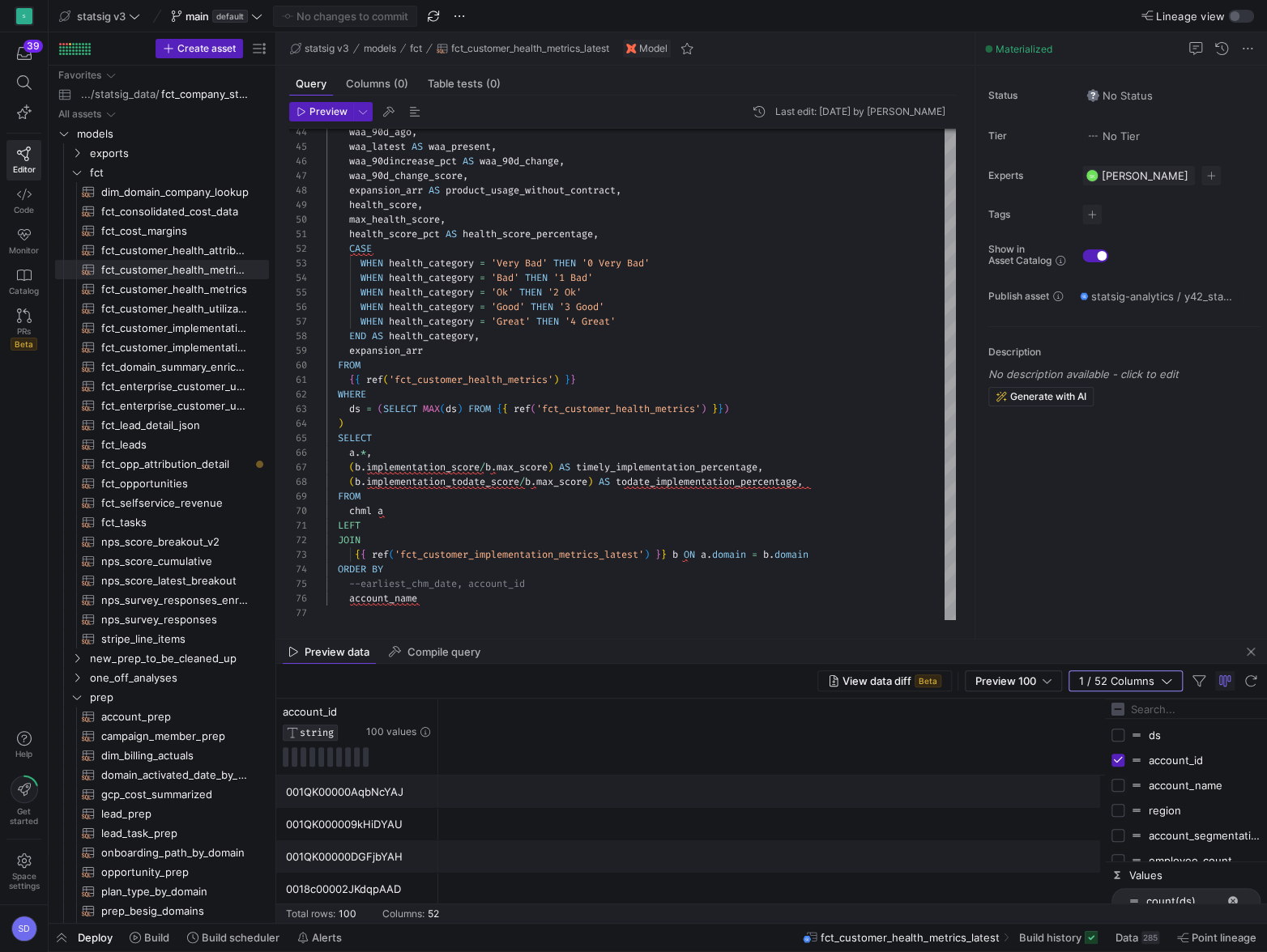
click at [1119, 785] on input "Press SPACE to toggle visibility (hidden)" at bounding box center [1117, 784] width 13 height 13
checkbox input "true"
click at [1149, 714] on input "Filter Columns Input" at bounding box center [1195, 709] width 129 height 33
type input "health"
click at [1114, 711] on input "Toggle Select All Columns" at bounding box center [1117, 709] width 13 height 13
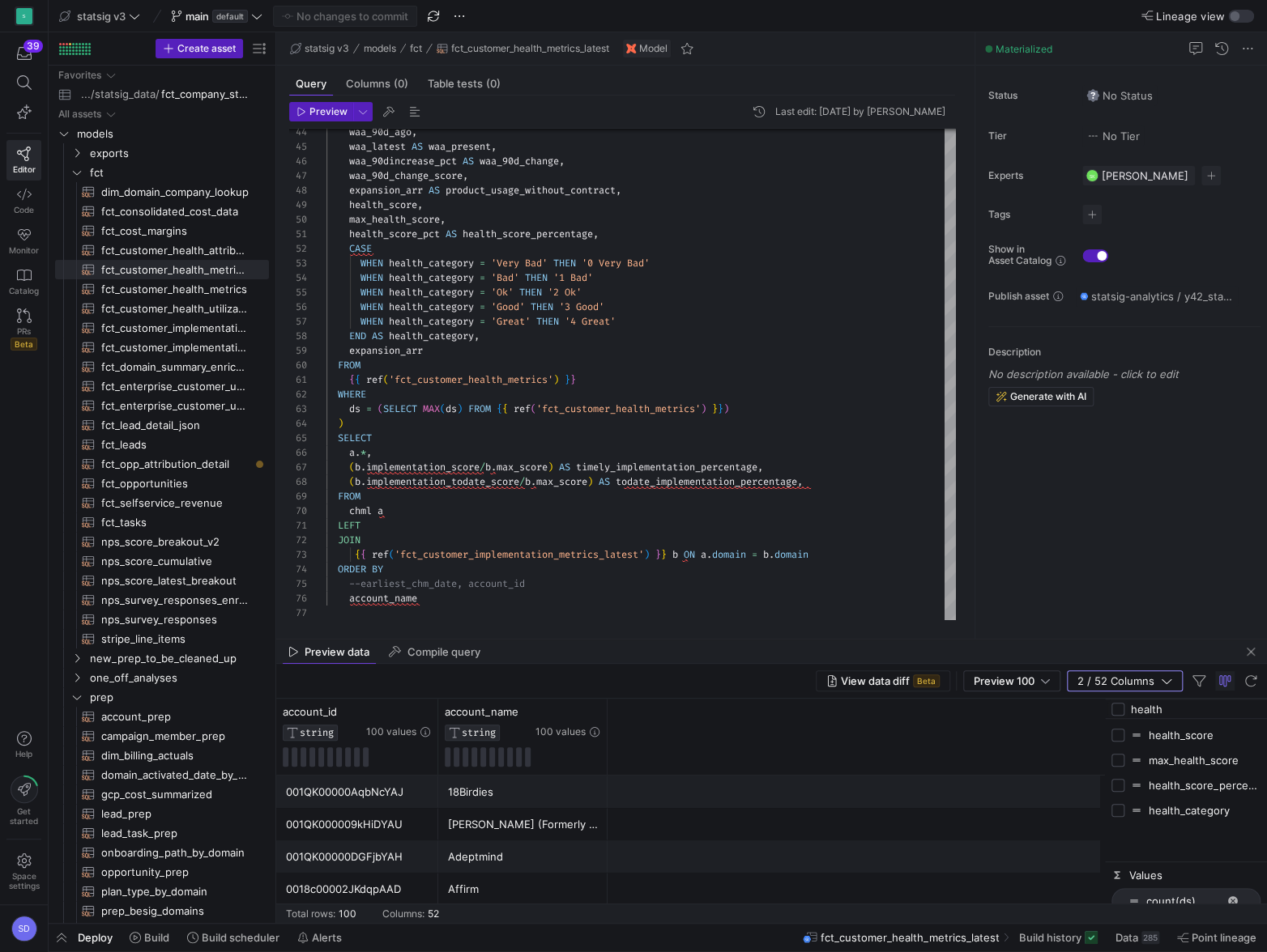
checkbox input "true"
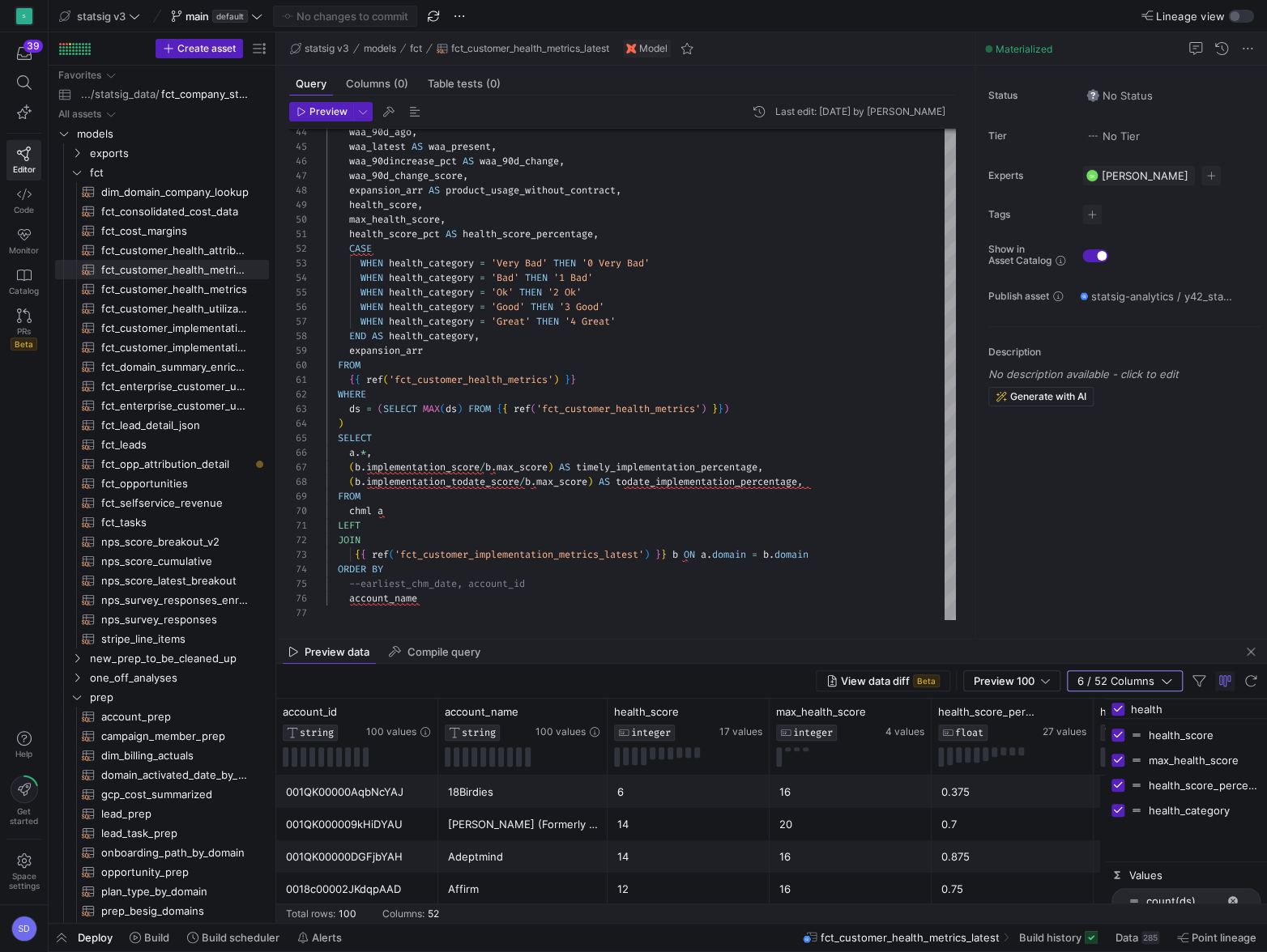
click at [702, 684] on div "View data diff Beta Preview 100 6 / 52 Columns" at bounding box center [771, 681] width 991 height 34
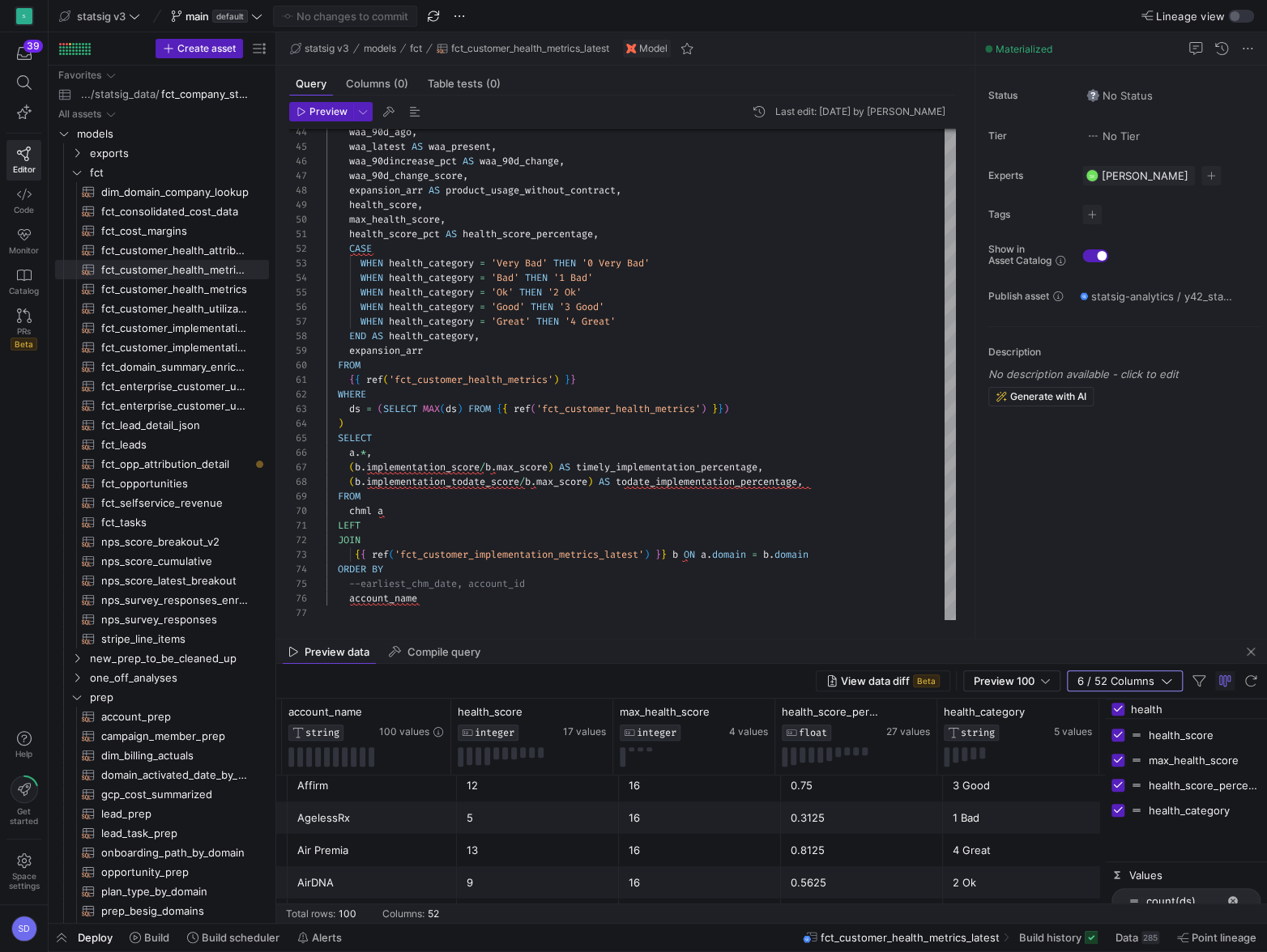
click at [1122, 765] on input "Press SPACE to toggle visibility (visible)" at bounding box center [1117, 760] width 13 height 13
checkbox input "false"
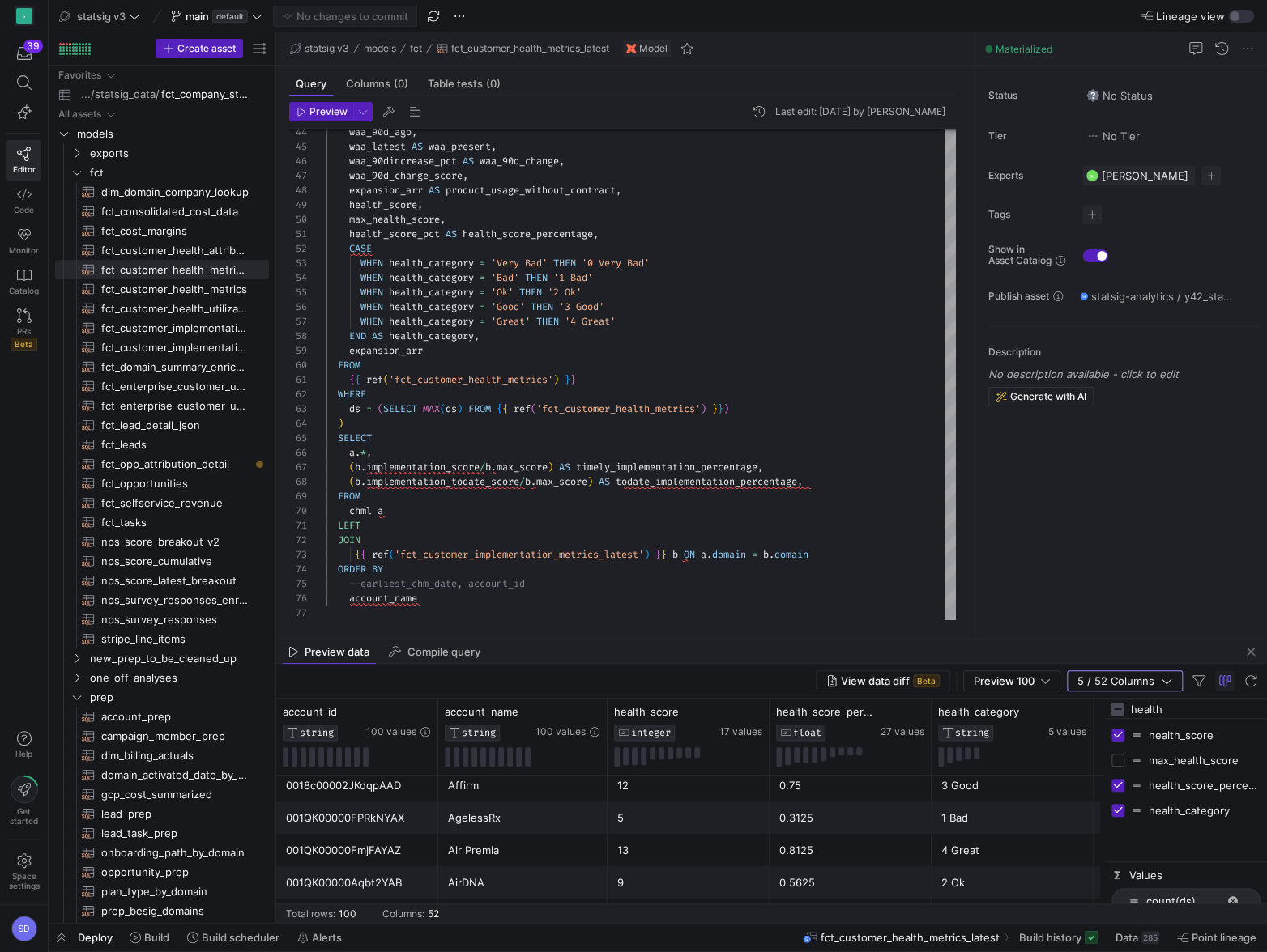
click at [1119, 738] on input "Press SPACE to toggle visibility (visible)" at bounding box center [1117, 734] width 13 height 13
checkbox input "false"
click at [1120, 783] on input "Press SPACE to toggle visibility (visible)" at bounding box center [1117, 784] width 13 height 13
checkbox input "false"
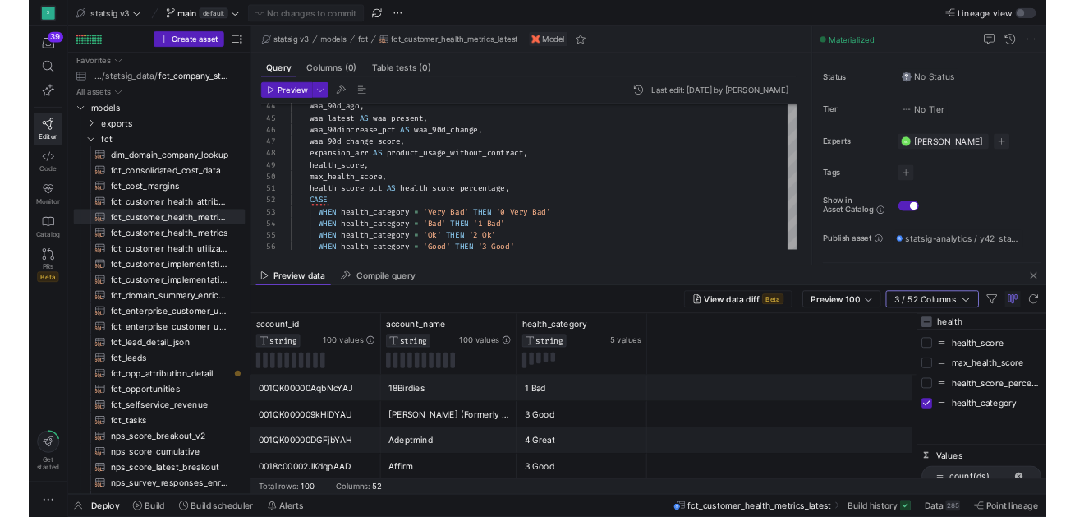
scroll to position [148, 0]
